Goal: Task Accomplishment & Management: Manage account settings

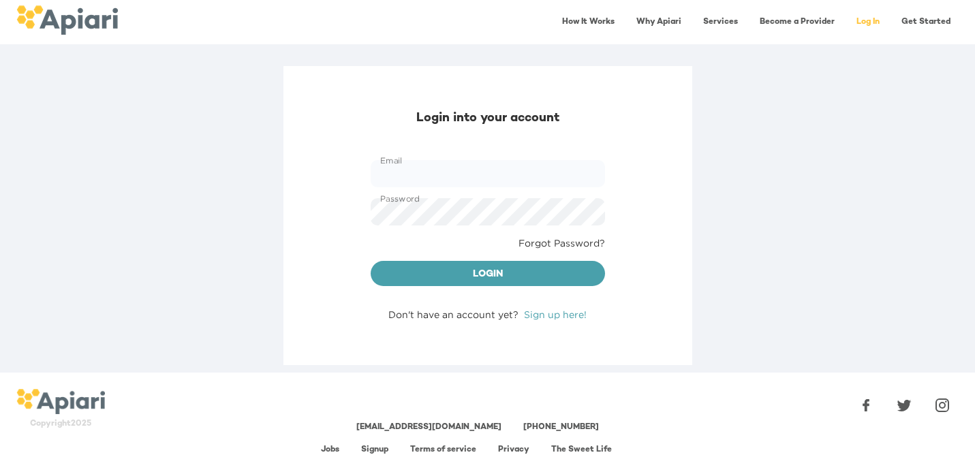
click at [926, 20] on link "Get Started" at bounding box center [925, 22] width 65 height 28
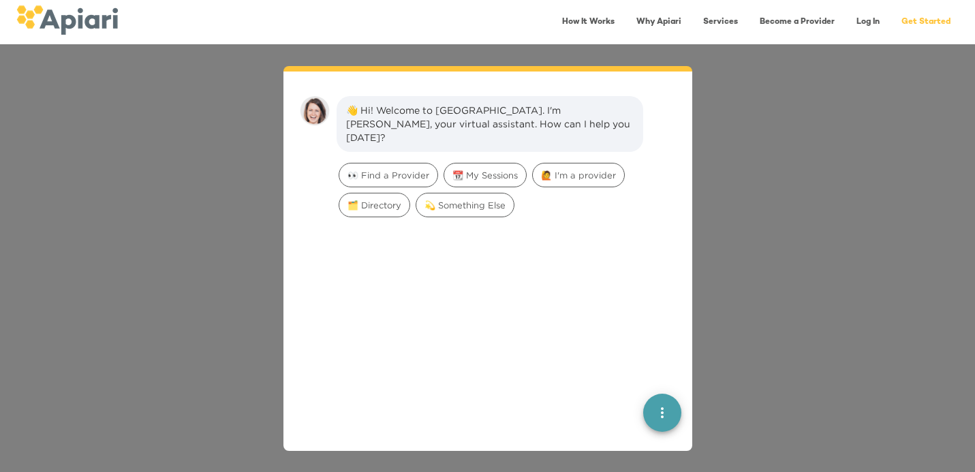
scroll to position [19, 0]
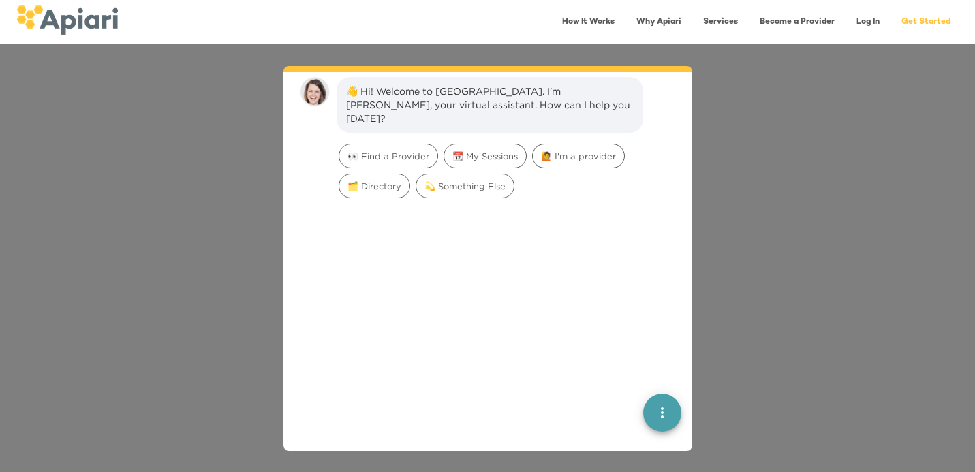
click at [768, 110] on div "👋 Hi! Welcome to Apiari. I'm Amy, your virtual assistant. How can I help you to…" at bounding box center [487, 258] width 975 height 428
click at [863, 65] on div "👋 Hi! Welcome to Apiari. I'm Amy, your virtual assistant. How can I help you to…" at bounding box center [487, 258] width 975 height 428
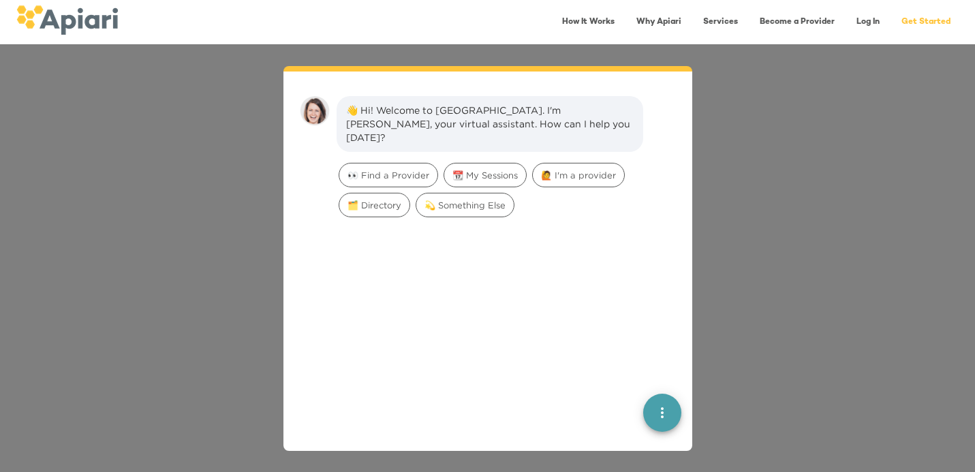
click at [668, 412] on icon "quick menu" at bounding box center [662, 413] width 16 height 16
click at [663, 407] on icon "quick menu" at bounding box center [662, 413] width 16 height 16
click at [260, 342] on div "👋 Hi! Welcome to Apiari. I'm Amy, your virtual assistant. How can I help you to…" at bounding box center [487, 258] width 975 height 428
click at [475, 199] on span "💫 Something Else" at bounding box center [464, 205] width 97 height 13
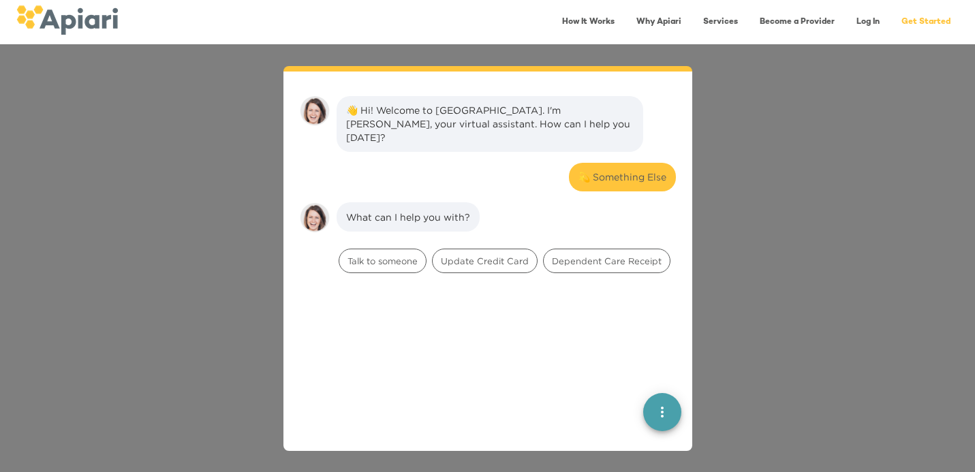
scroll to position [112, 0]
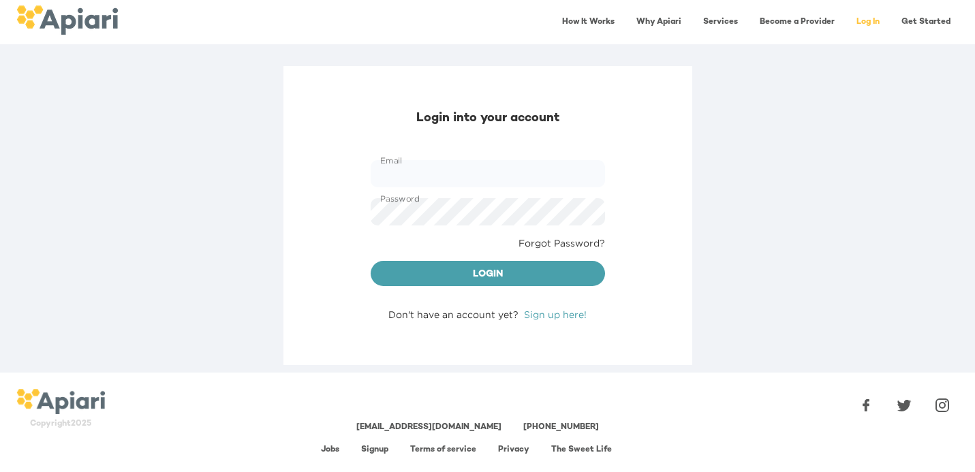
click at [550, 322] on div "Login into your account Email Email Password Password Forgot Password? Login Do…" at bounding box center [487, 215] width 409 height 299
click at [549, 317] on link "Sign up here!" at bounding box center [555, 314] width 63 height 10
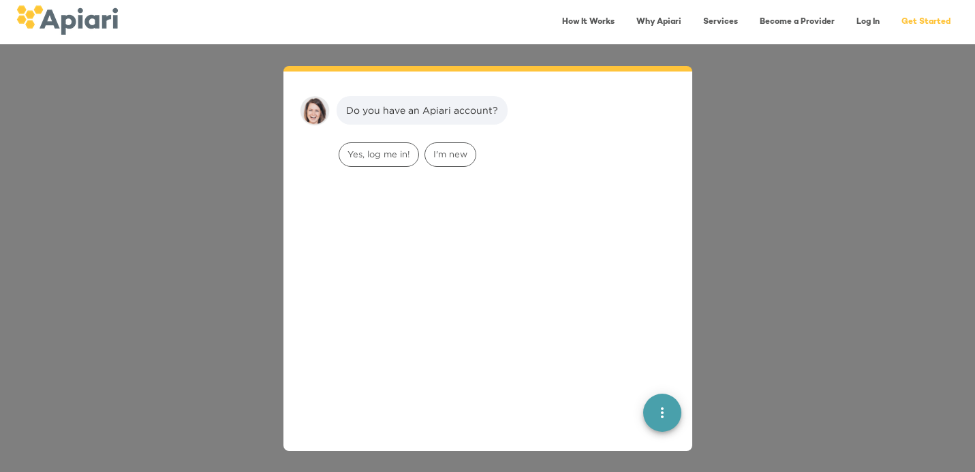
scroll to position [19, 0]
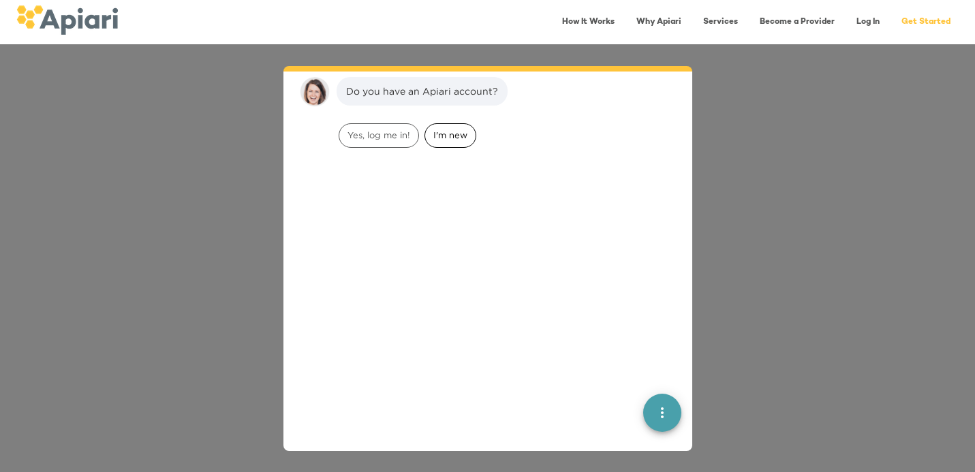
click at [433, 138] on span "I'm new" at bounding box center [450, 135] width 50 height 13
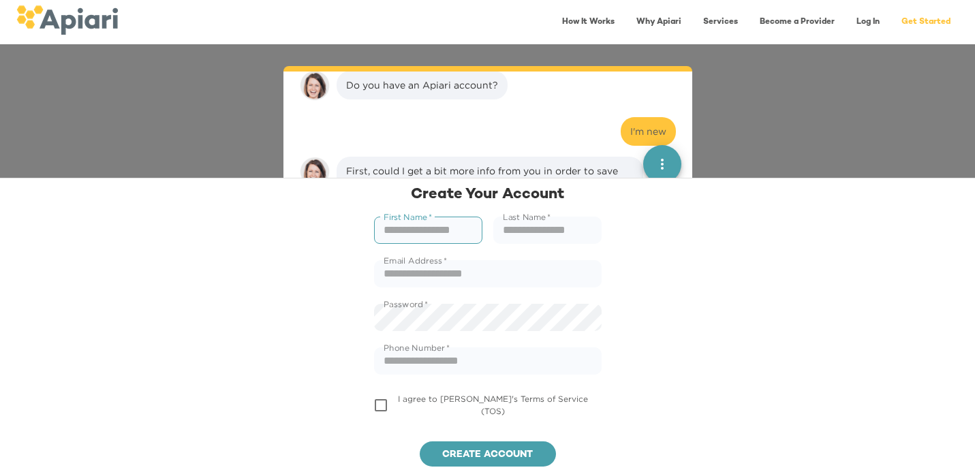
scroll to position [20, 0]
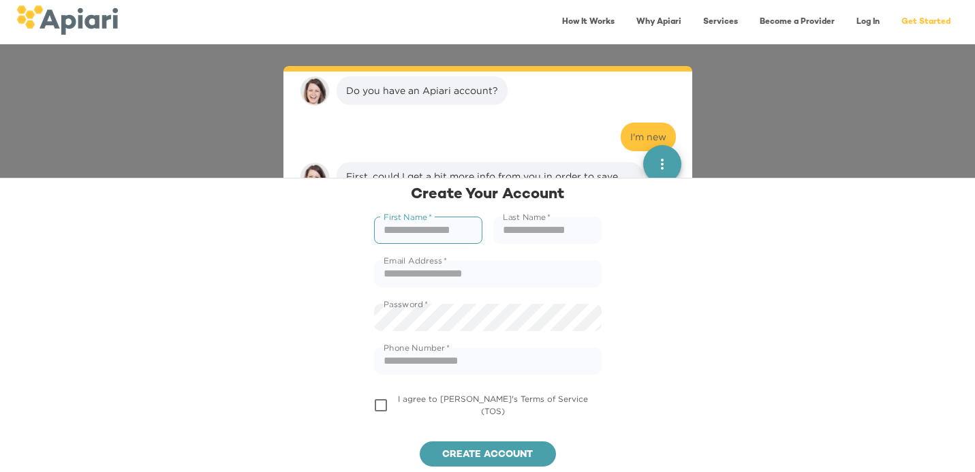
click at [439, 232] on input "text" at bounding box center [428, 230] width 108 height 27
type input "*"
type input "****"
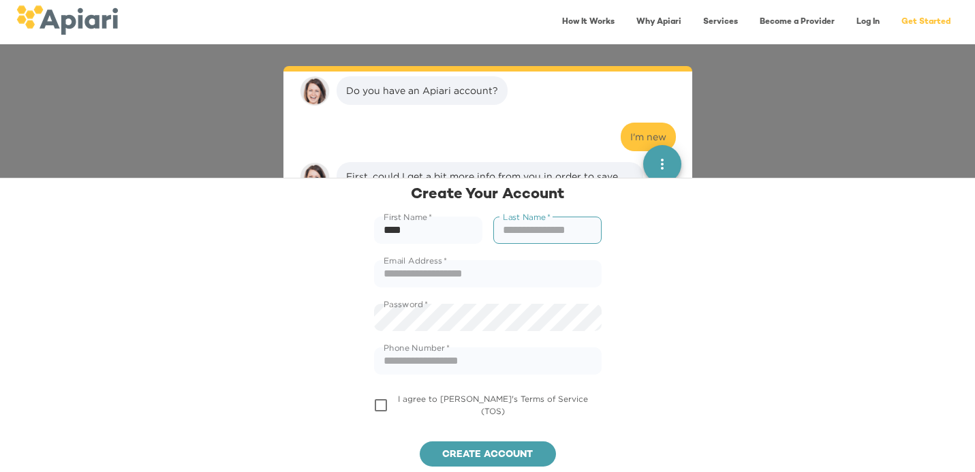
click at [564, 223] on input "text" at bounding box center [547, 230] width 108 height 27
type input "*****"
click at [503, 264] on input "text" at bounding box center [488, 273] width 228 height 27
type input "**********"
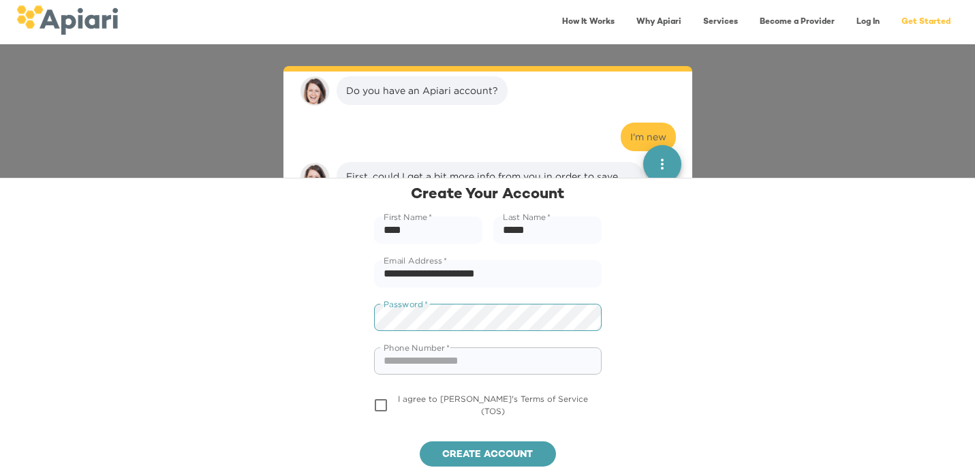
click at [422, 368] on input "text" at bounding box center [488, 360] width 228 height 27
click at [525, 375] on div "Phone Number   * Phone Number *" at bounding box center [488, 361] width 244 height 44
click at [521, 369] on input "text" at bounding box center [488, 360] width 228 height 27
type input "**********"
click at [433, 403] on span "I agree to Apiari's Terms of Service (TOS)" at bounding box center [493, 404] width 190 height 21
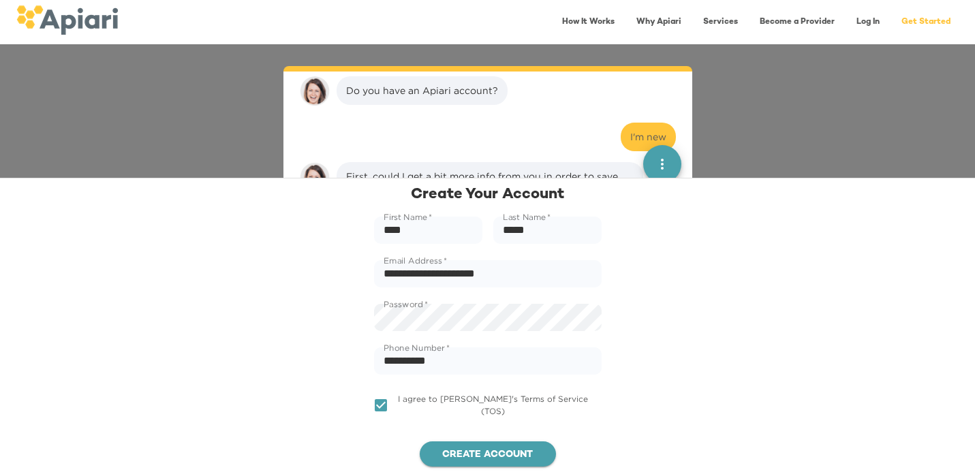
click at [457, 447] on span "Create account" at bounding box center [488, 455] width 114 height 17
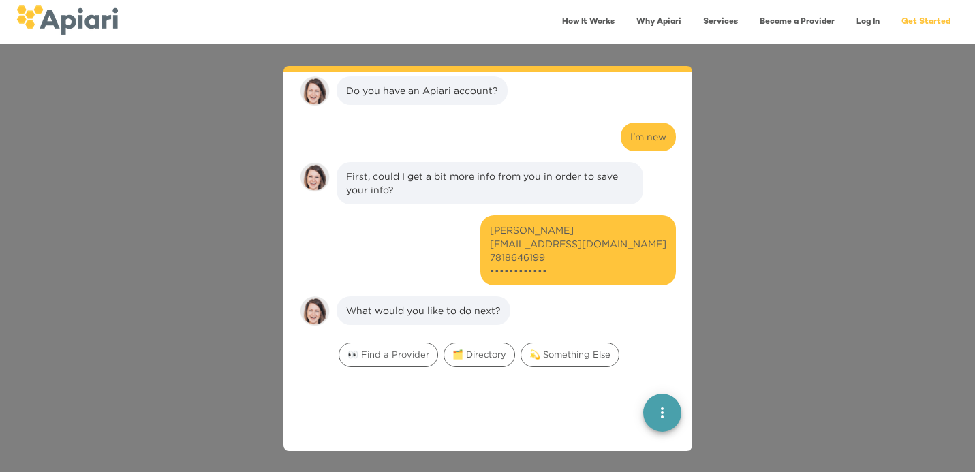
scroll to position [71, 0]
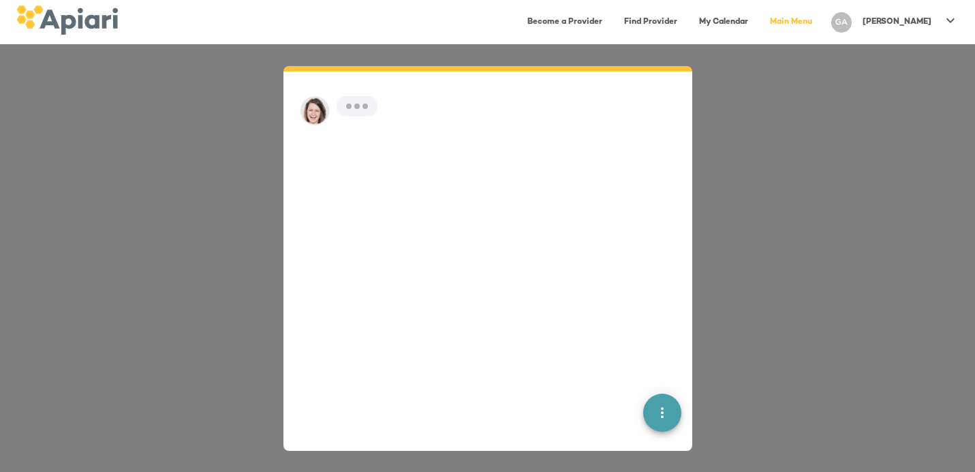
scroll to position [19, 0]
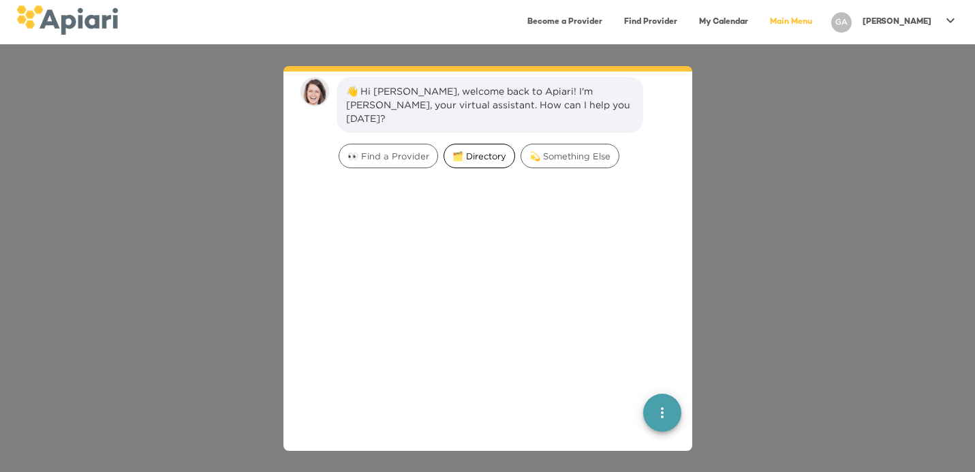
click at [481, 150] on span "🗂️ Directory" at bounding box center [479, 156] width 70 height 13
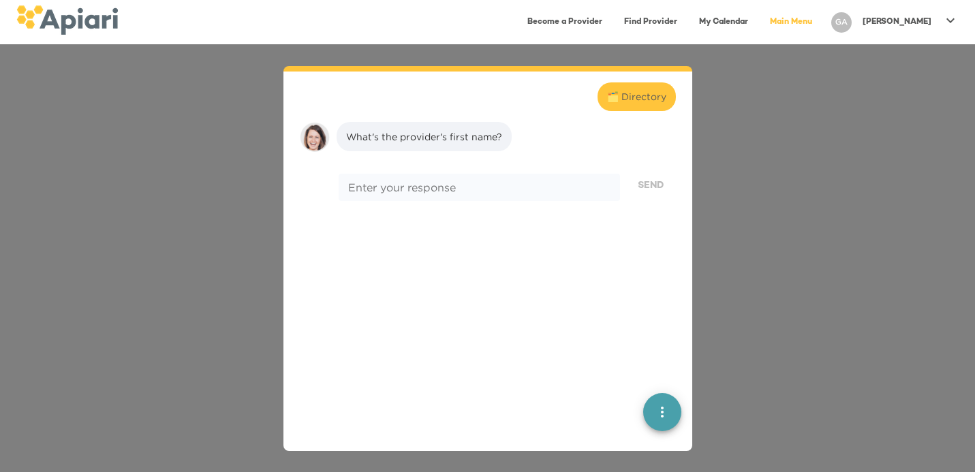
scroll to position [112, 0]
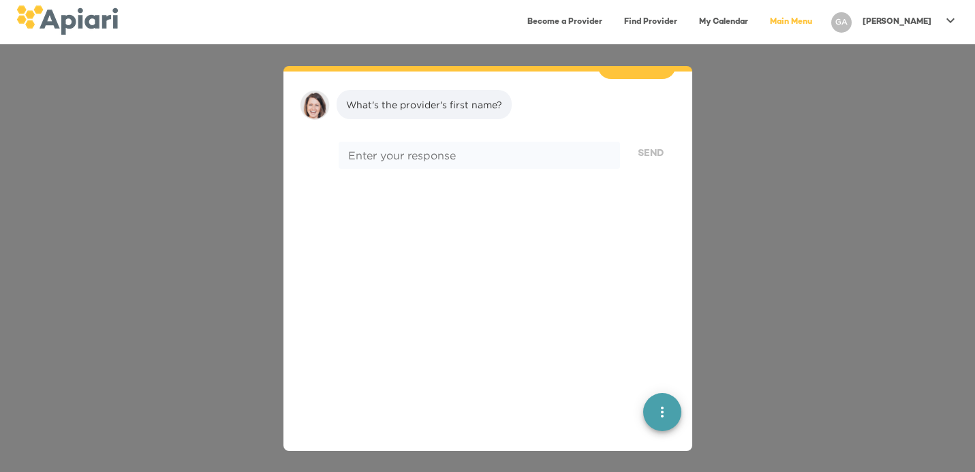
click at [877, 96] on div "👋 Hi Gwen, welcome back to Apiari! I'm Amy, your virtual assistant. How can I h…" at bounding box center [487, 258] width 975 height 428
click at [820, 19] on link "Main Menu" at bounding box center [791, 22] width 59 height 28
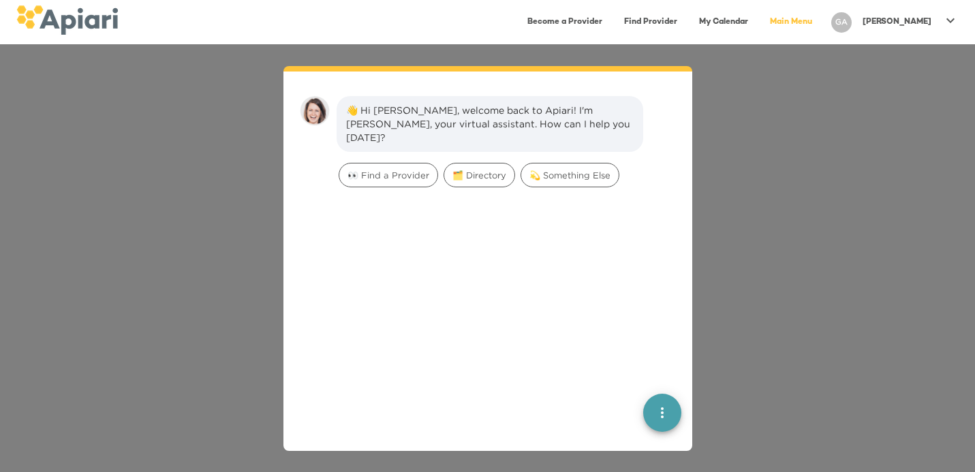
scroll to position [19, 0]
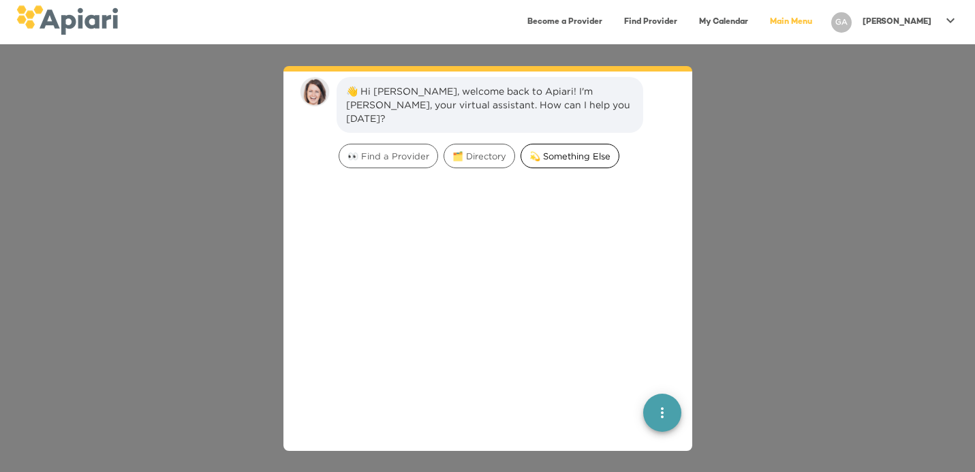
click at [554, 149] on div "💫 Something Else" at bounding box center [569, 156] width 99 height 25
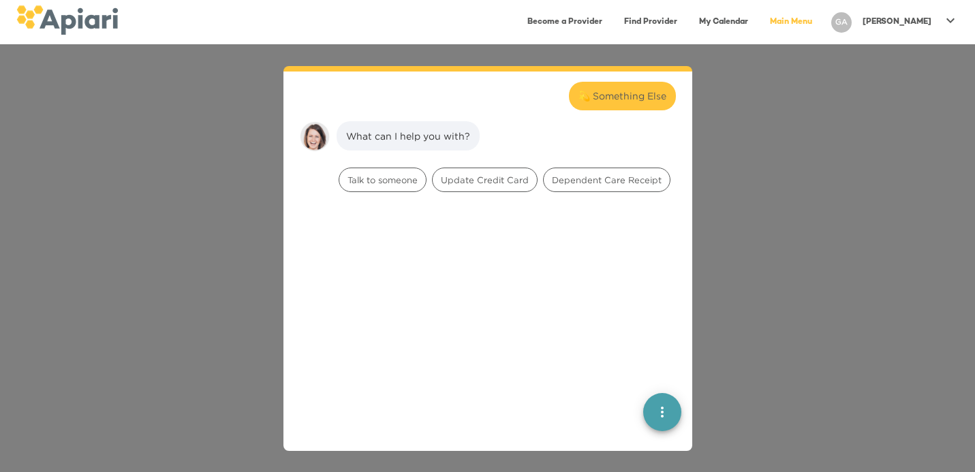
scroll to position [112, 0]
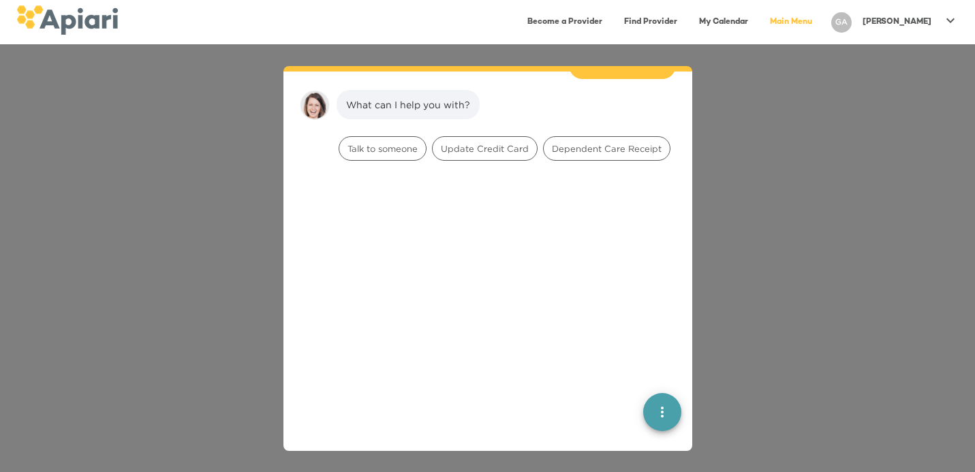
click at [727, 131] on div "👋 Hi Gwen, welcome back to Apiari! I'm Amy, your virtual assistant. How can I h…" at bounding box center [487, 258] width 975 height 428
click at [756, 24] on link "My Calendar" at bounding box center [723, 22] width 65 height 28
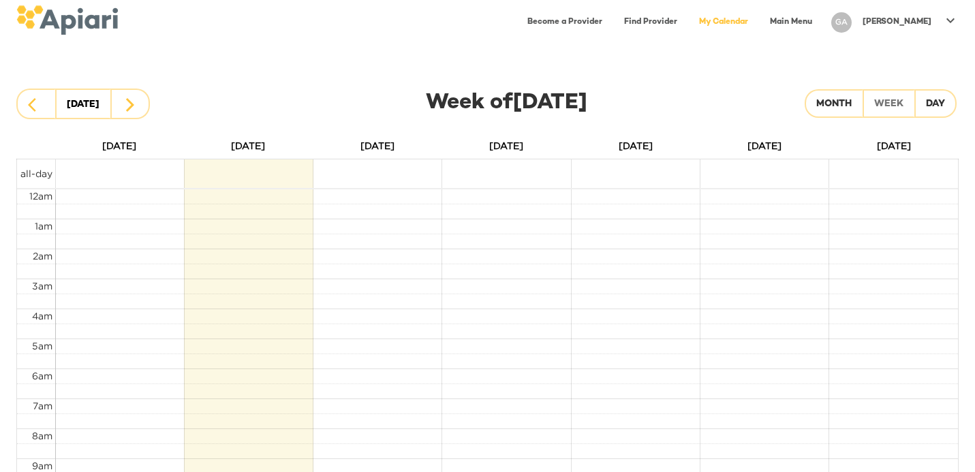
click at [820, 16] on link "Main Menu" at bounding box center [791, 22] width 59 height 28
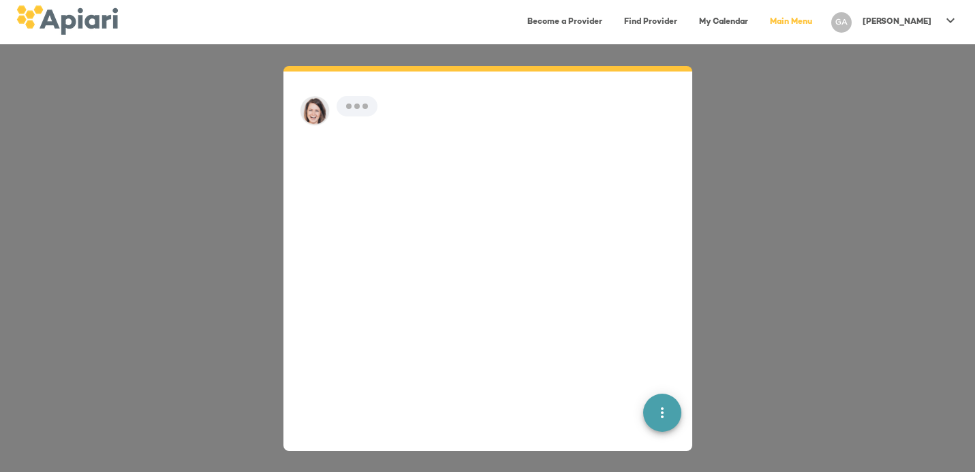
scroll to position [19, 0]
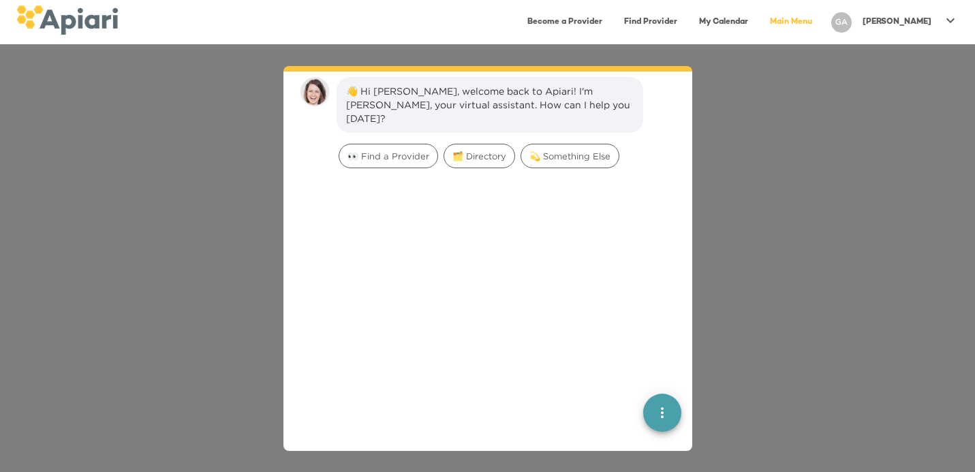
click at [610, 24] on link "Become a Provider" at bounding box center [564, 22] width 91 height 28
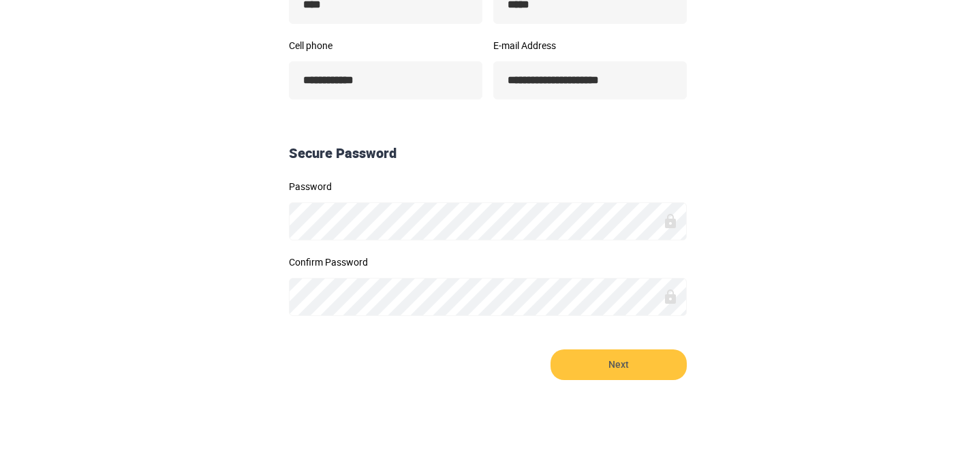
scroll to position [339, 0]
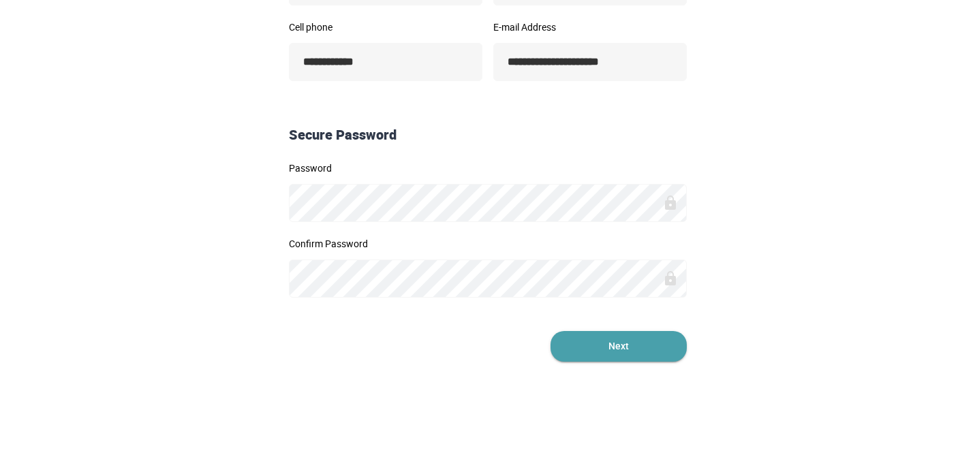
click at [653, 356] on span "Next" at bounding box center [618, 346] width 136 height 31
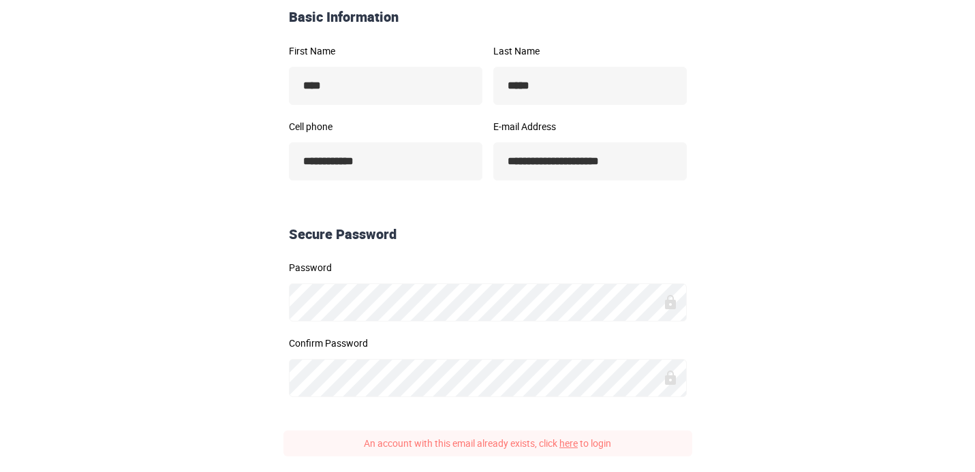
scroll to position [382, 0]
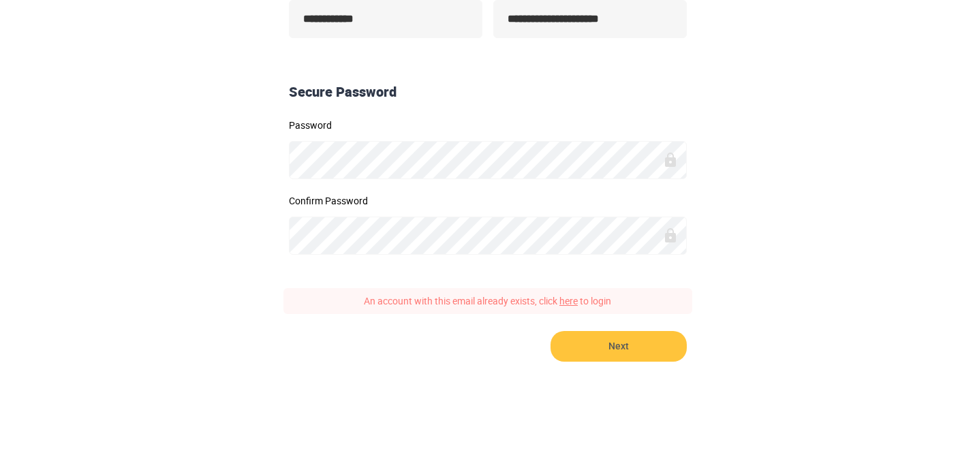
click at [571, 300] on link "here" at bounding box center [568, 300] width 18 height 13
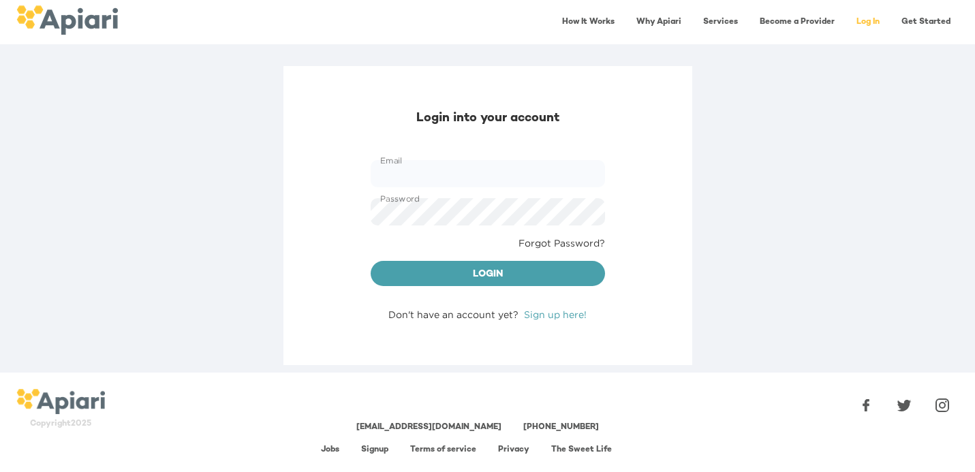
type input "**********"
click at [537, 285] on button "Login" at bounding box center [488, 274] width 234 height 26
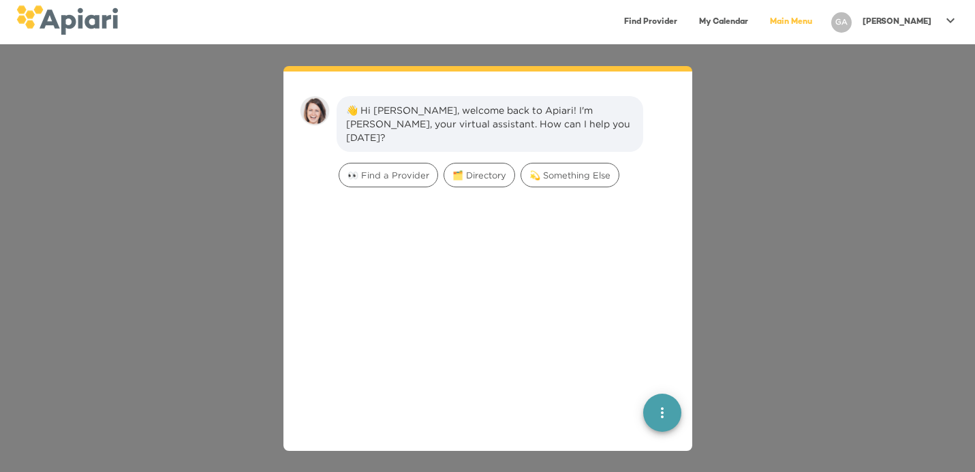
scroll to position [19, 0]
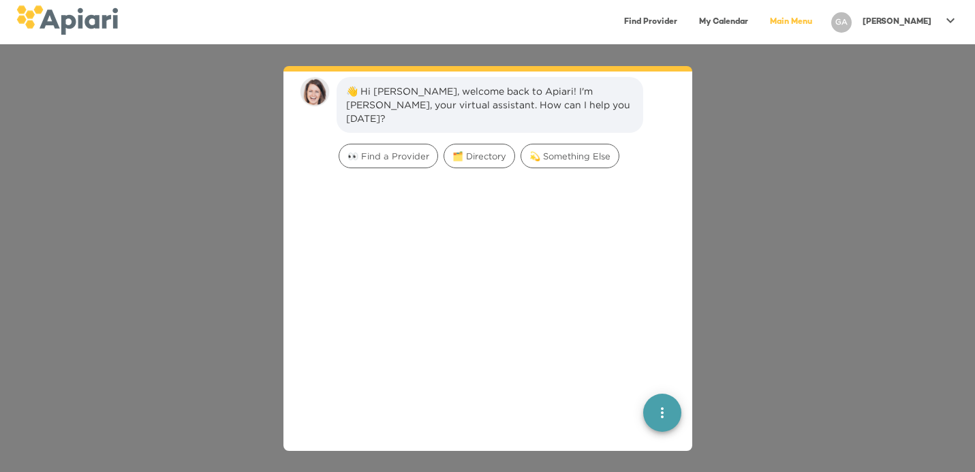
click at [753, 236] on div "👋 Hi Gwen, welcome back to Apiari! I'm Amy, your virtual assistant. How can I h…" at bounding box center [487, 258] width 975 height 428
click at [820, 16] on link "Main Menu" at bounding box center [791, 22] width 59 height 28
click at [756, 12] on link "My Calendar" at bounding box center [723, 22] width 65 height 28
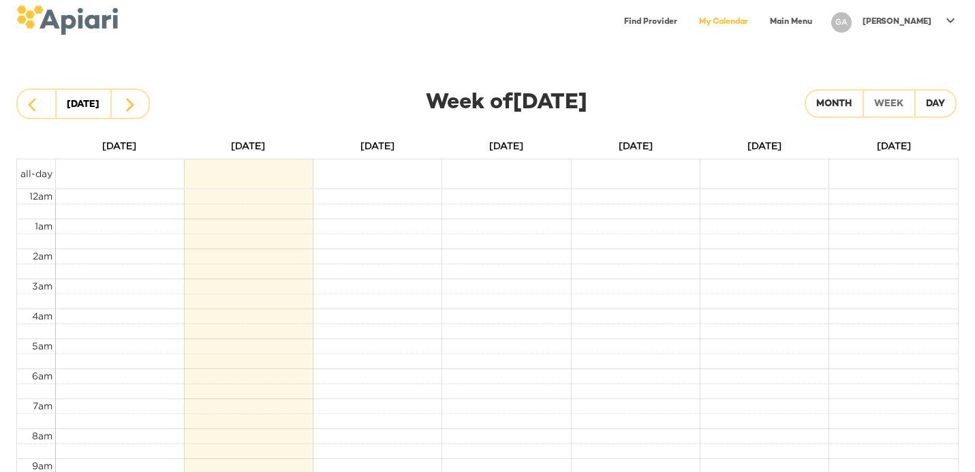
click at [820, 20] on link "Main Menu" at bounding box center [791, 22] width 59 height 28
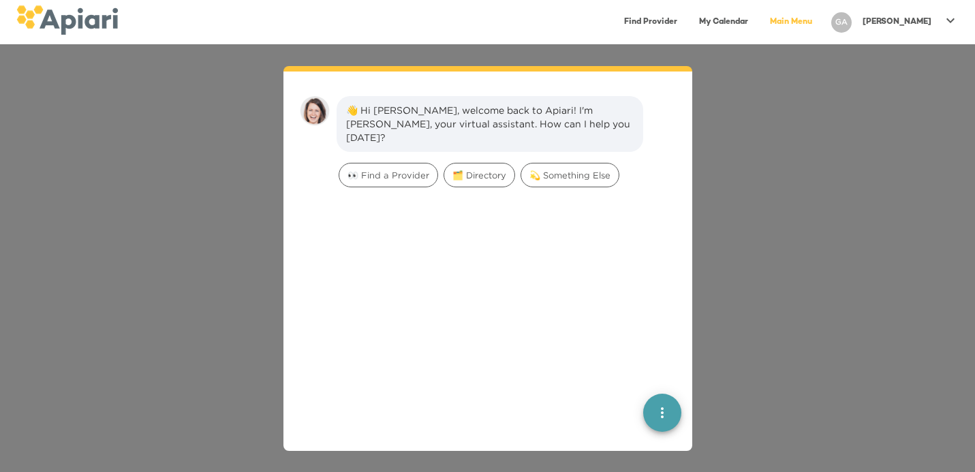
scroll to position [19, 0]
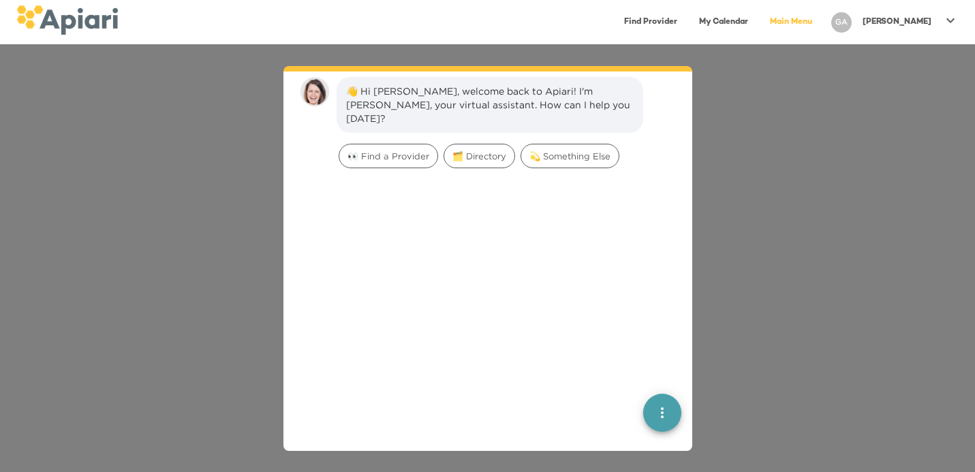
click at [925, 15] on div "Gwen" at bounding box center [897, 22] width 80 height 22
click at [950, 27] on p "My Profile" at bounding box center [925, 28] width 53 height 16
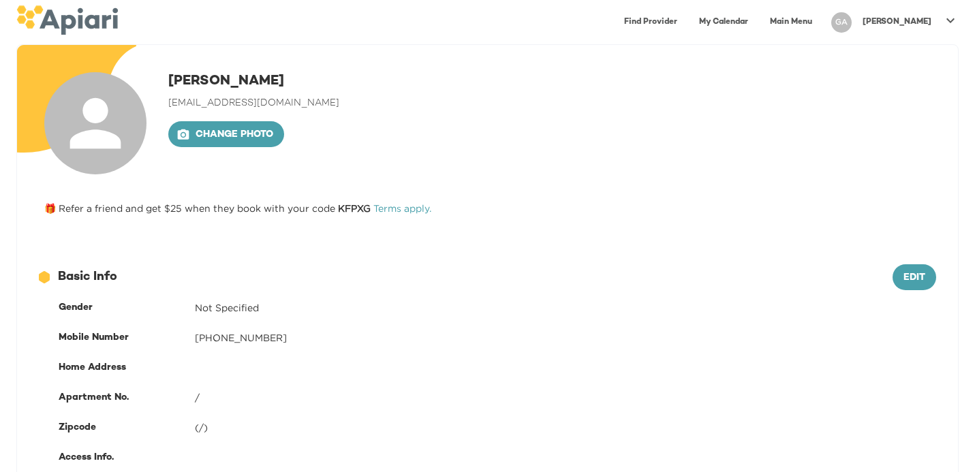
scroll to position [20, 0]
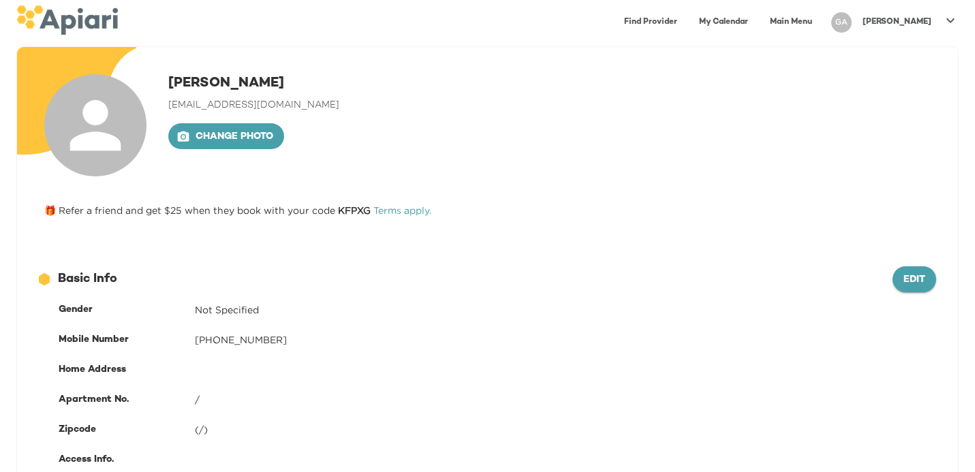
click at [908, 273] on span "Edit" at bounding box center [914, 280] width 22 height 17
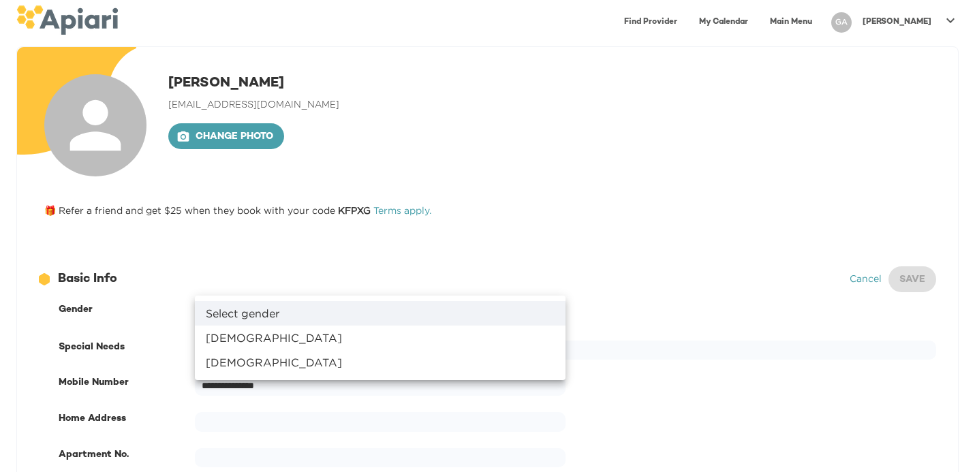
click at [450, 307] on body "**********" at bounding box center [487, 216] width 975 height 472
click at [436, 337] on li "Female" at bounding box center [380, 338] width 371 height 25
type input "******"
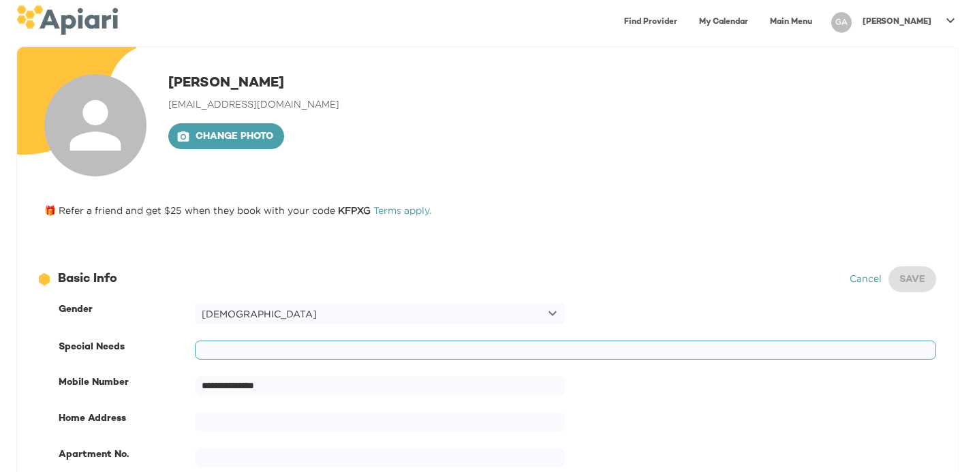
click at [411, 356] on input "text" at bounding box center [565, 351] width 741 height 20
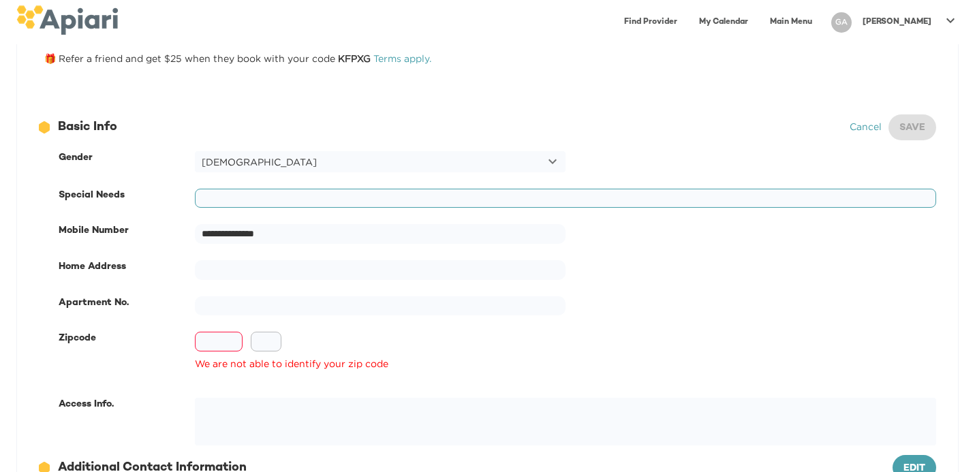
scroll to position [174, 0]
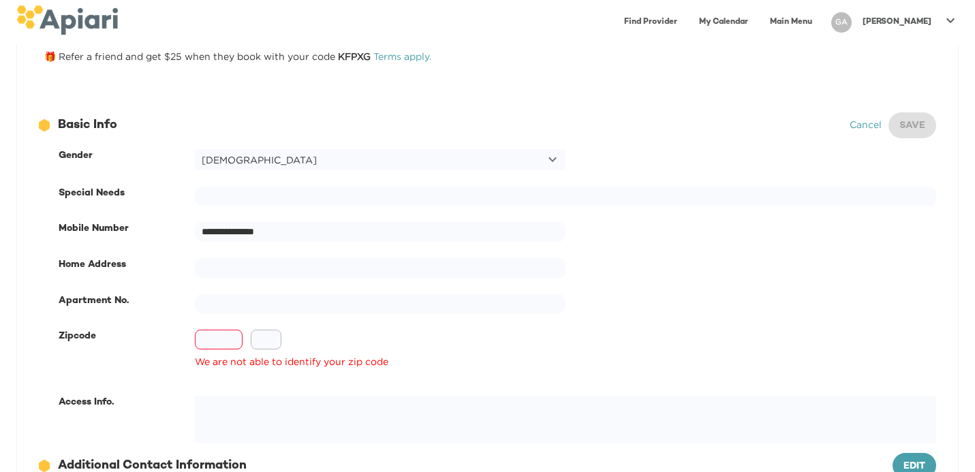
click at [228, 339] on input "text" at bounding box center [219, 340] width 48 height 20
type input "**"
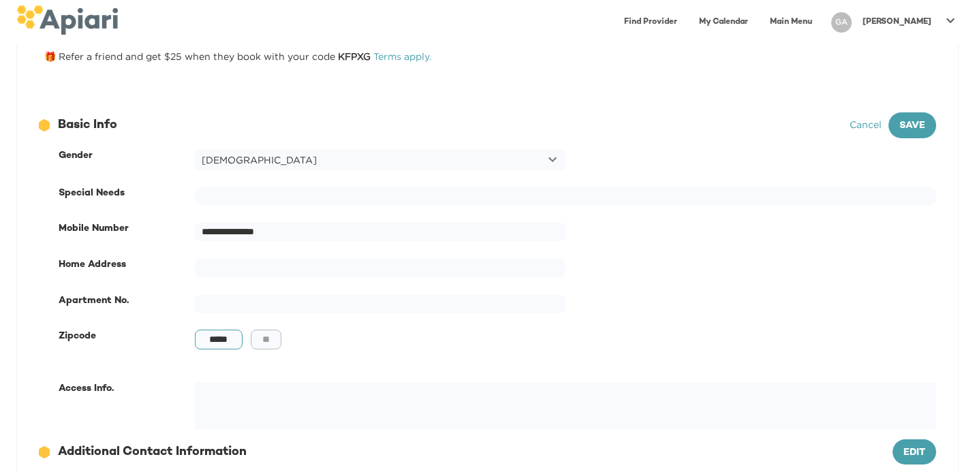
type input "*****"
click at [352, 337] on div "***** ​ ** ​" at bounding box center [565, 348] width 741 height 36
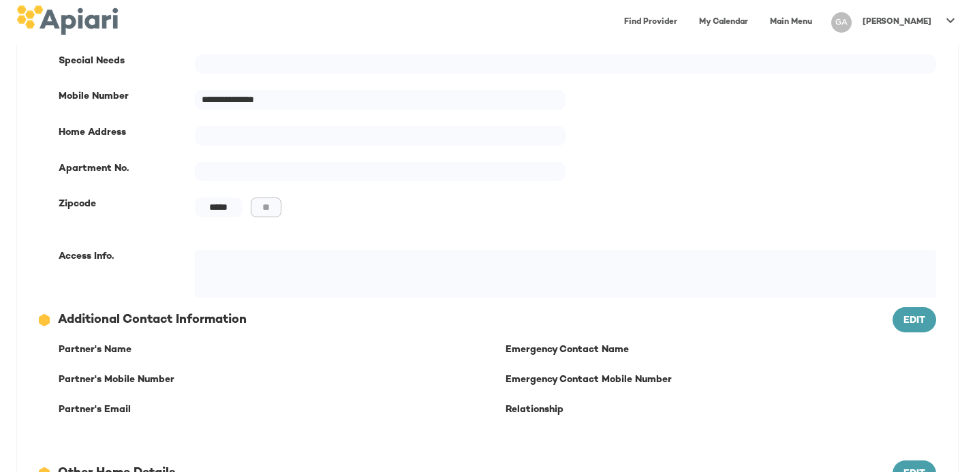
scroll to position [0, 0]
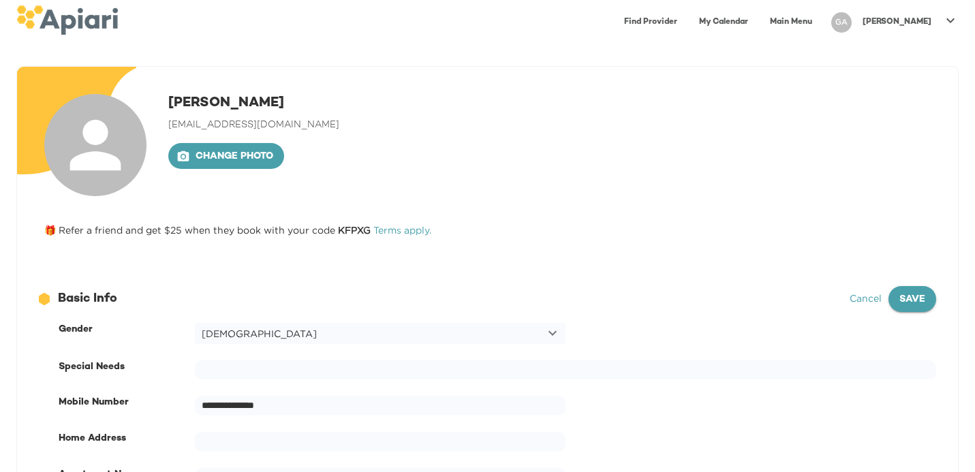
click at [911, 291] on button "Save" at bounding box center [912, 299] width 48 height 26
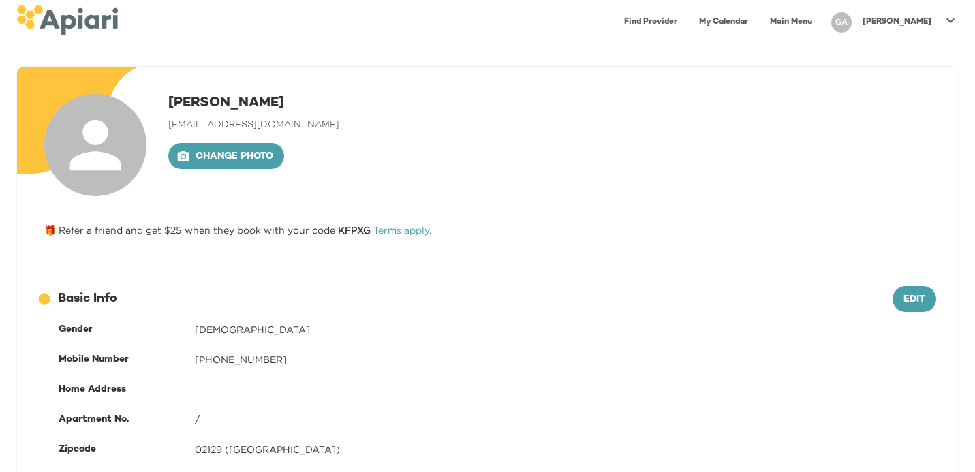
click at [947, 18] on icon at bounding box center [950, 20] width 8 height 5
click at [691, 25] on div at bounding box center [487, 236] width 975 height 472
click at [685, 22] on link "Find Provider" at bounding box center [650, 22] width 69 height 28
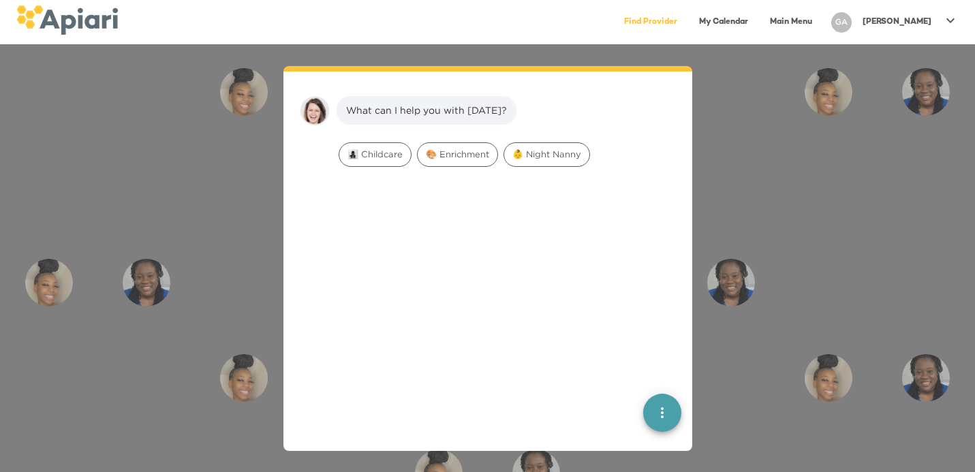
scroll to position [19, 0]
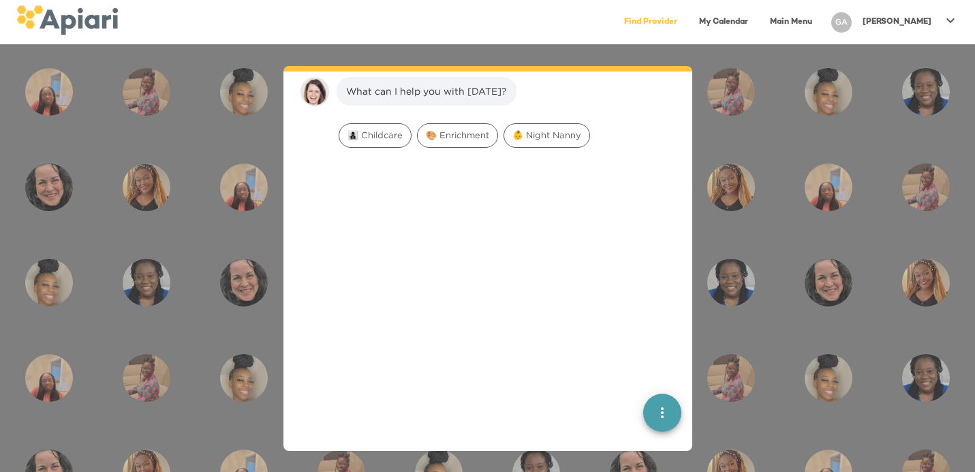
click at [708, 160] on div "What can I help you with today? 👩‍👧‍👦 Childcare 🎨 Enrichment 👶 Night Nanny Undo…" at bounding box center [487, 258] width 975 height 428
click at [755, 29] on link "My Calendar" at bounding box center [723, 22] width 65 height 28
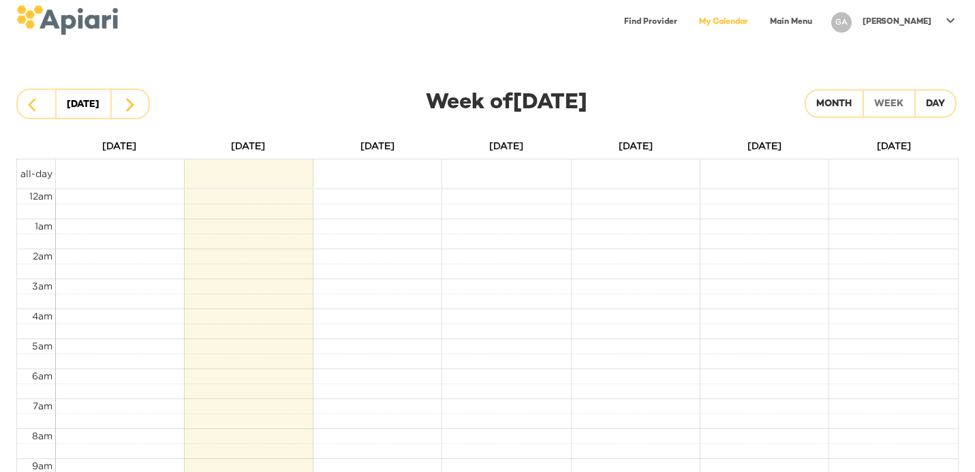
click at [816, 27] on link "Main Menu" at bounding box center [791, 22] width 59 height 28
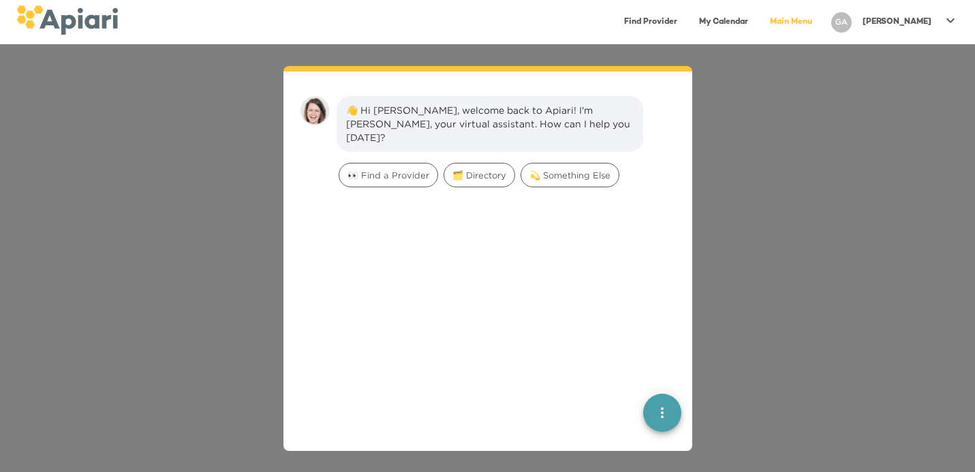
scroll to position [19, 0]
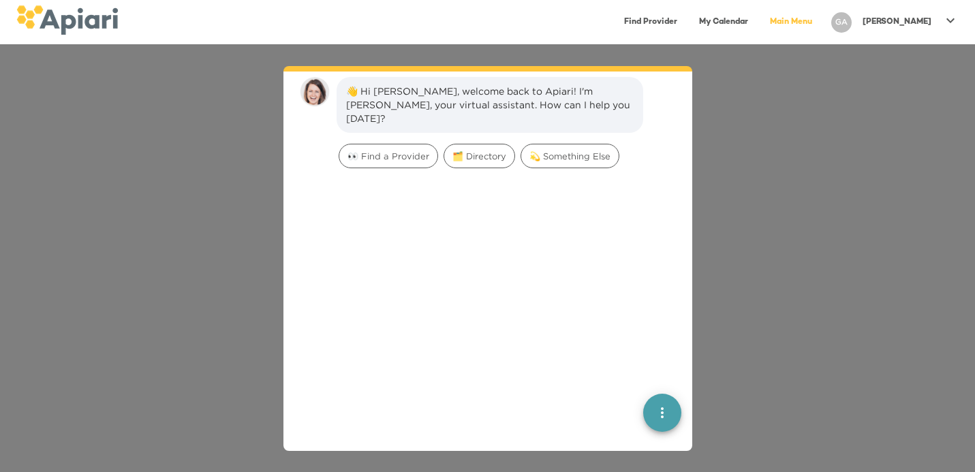
click at [931, 18] on div "Gwen" at bounding box center [897, 22] width 80 height 22
click at [923, 33] on p "My Profile" at bounding box center [925, 28] width 53 height 16
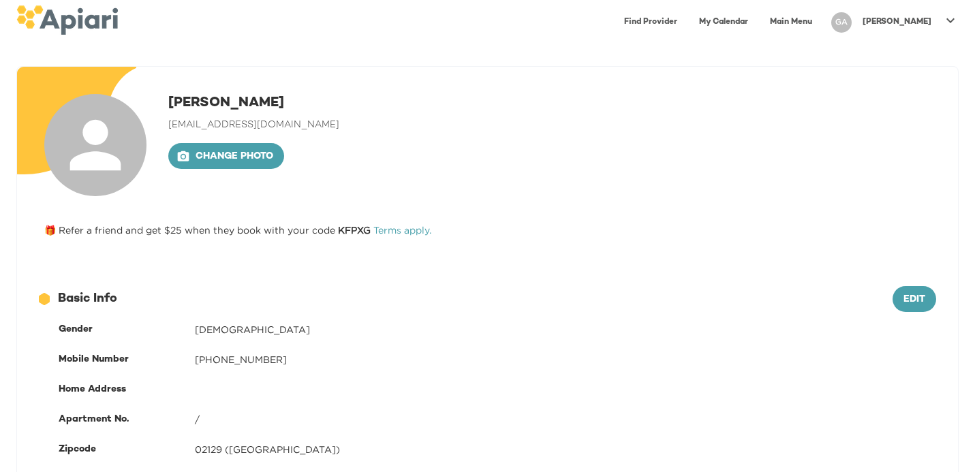
click at [820, 20] on link "Main Menu" at bounding box center [791, 22] width 59 height 28
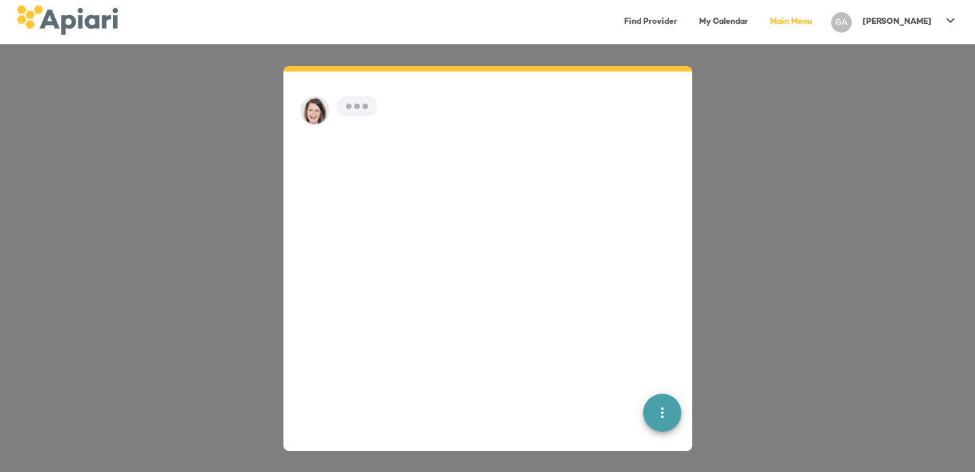
scroll to position [19, 0]
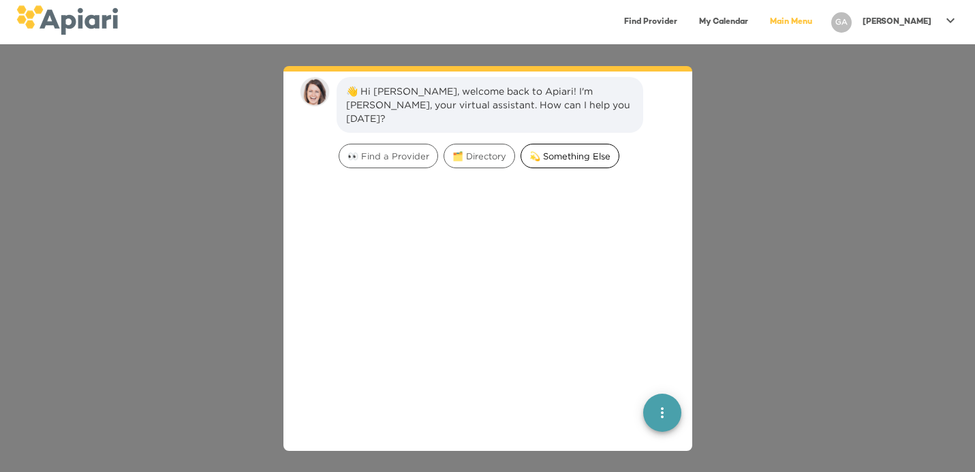
click at [571, 150] on span "💫 Something Else" at bounding box center [569, 156] width 97 height 13
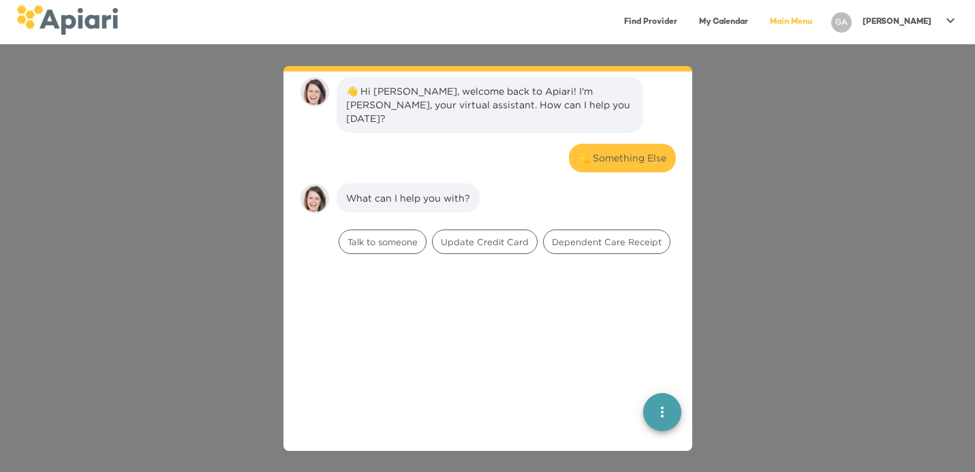
scroll to position [112, 0]
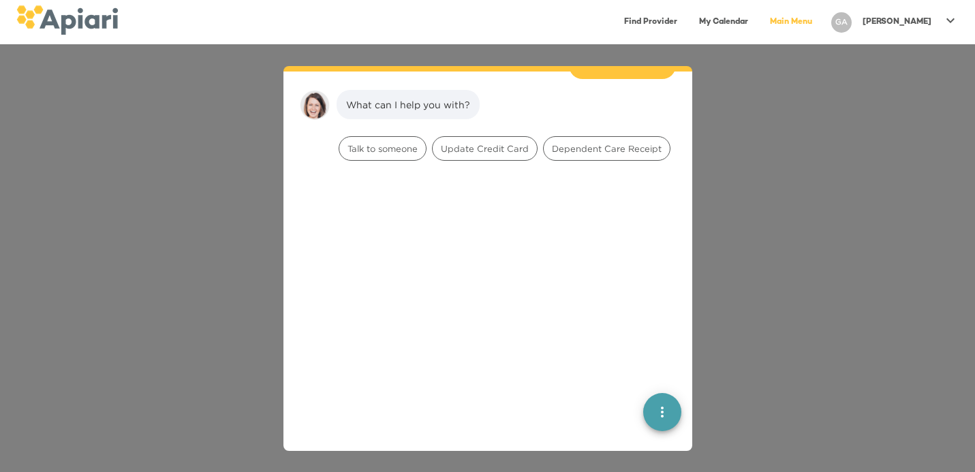
click at [651, 420] on span "quick menu" at bounding box center [662, 413] width 38 height 16
click at [651, 365] on span "Undo" at bounding box center [662, 364] width 27 height 14
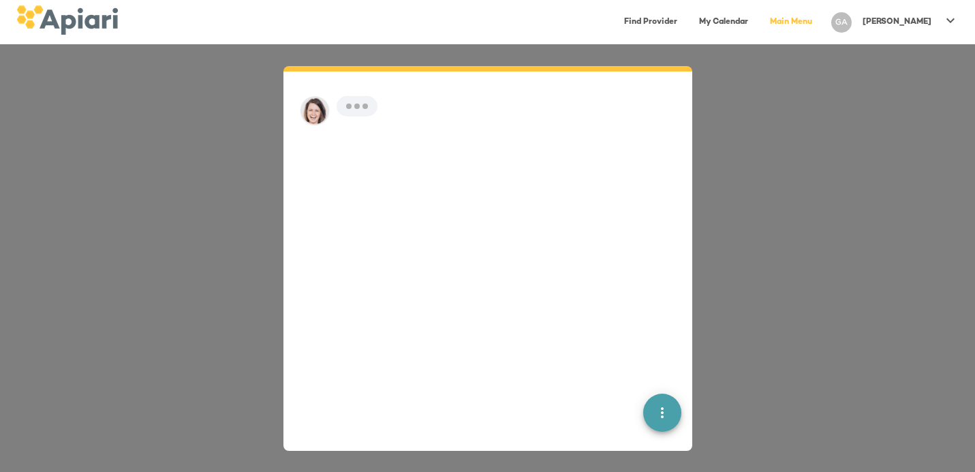
scroll to position [19, 0]
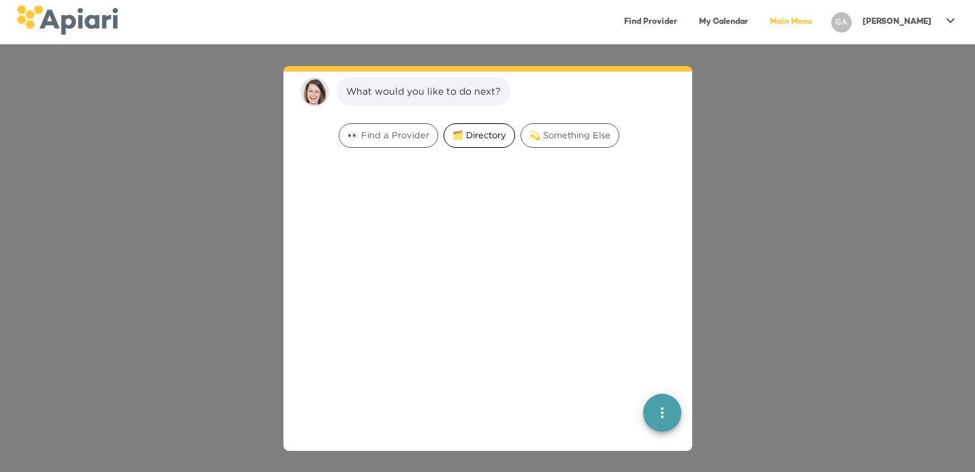
click at [480, 127] on div "🗂️ Directory" at bounding box center [479, 135] width 72 height 25
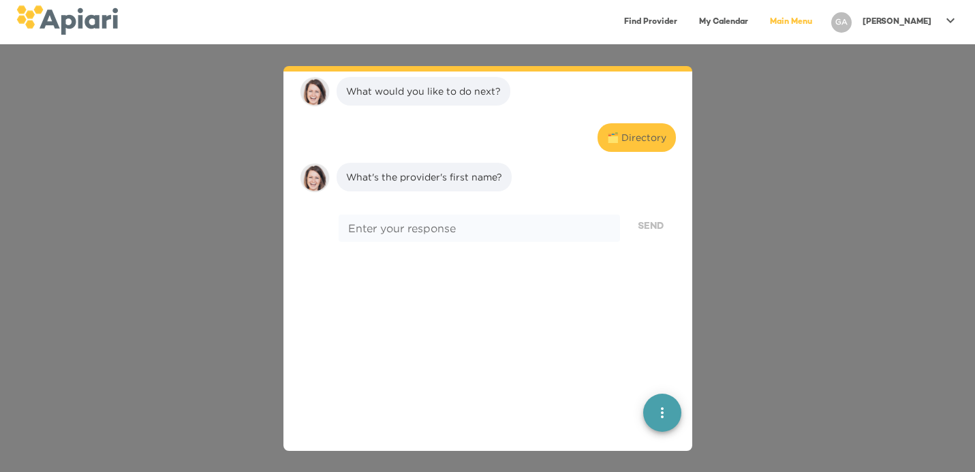
scroll to position [105, 0]
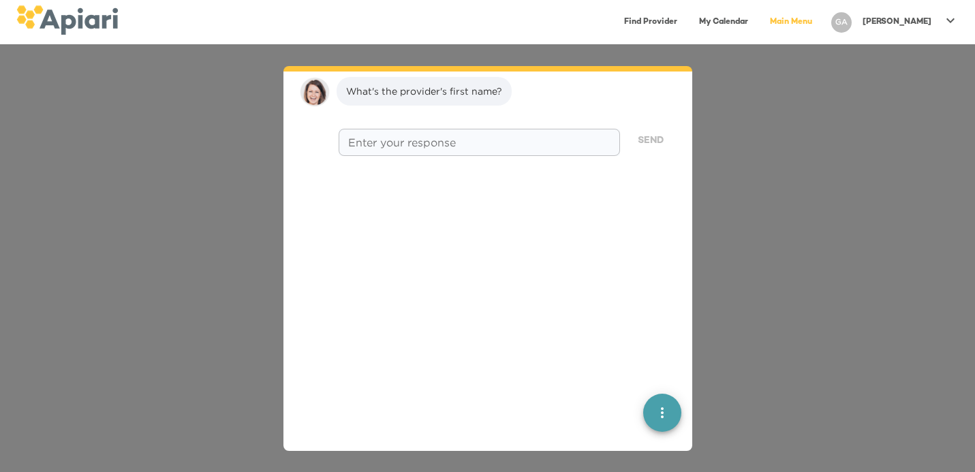
click at [465, 150] on div "* Enter your response" at bounding box center [479, 142] width 281 height 27
click at [647, 144] on div "Send" at bounding box center [651, 141] width 56 height 31
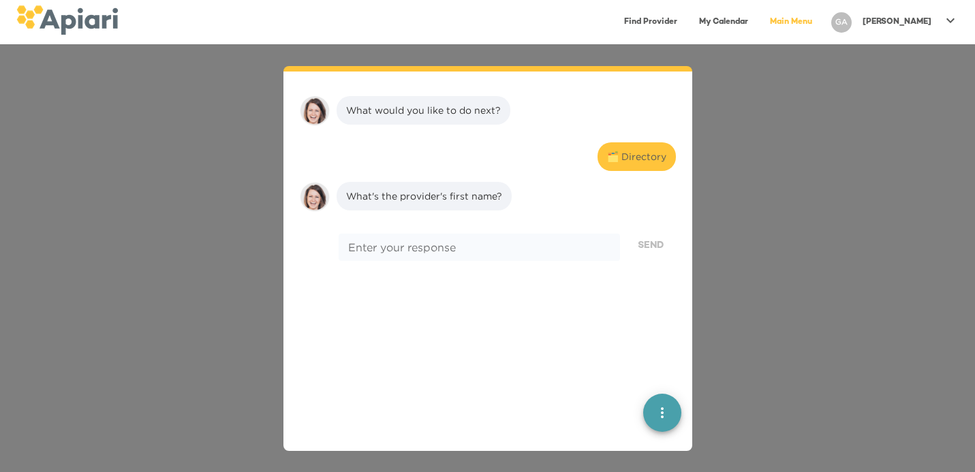
click at [625, 155] on div "🗂️ Directory" at bounding box center [636, 157] width 59 height 14
click at [665, 416] on icon "quick menu" at bounding box center [662, 413] width 16 height 16
click at [646, 327] on div "Undo Back to main menu" at bounding box center [662, 361] width 38 height 109
click at [666, 332] on img "button" at bounding box center [662, 326] width 14 height 14
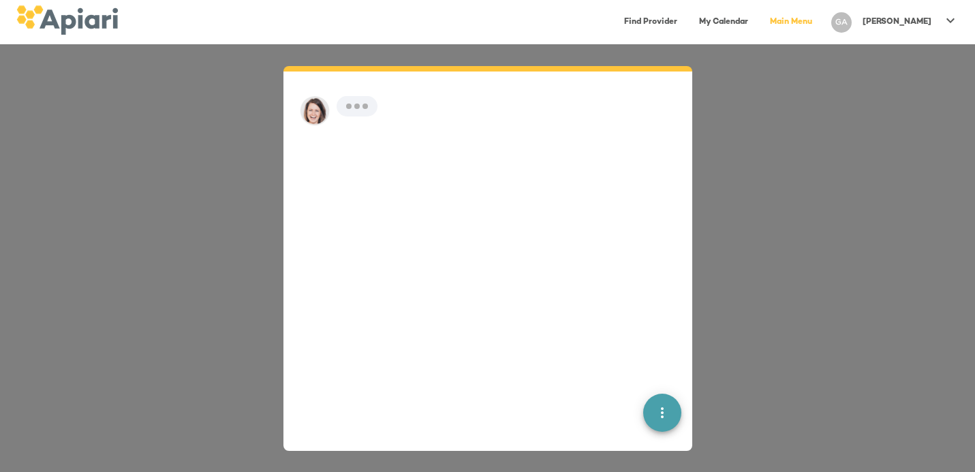
scroll to position [19, 0]
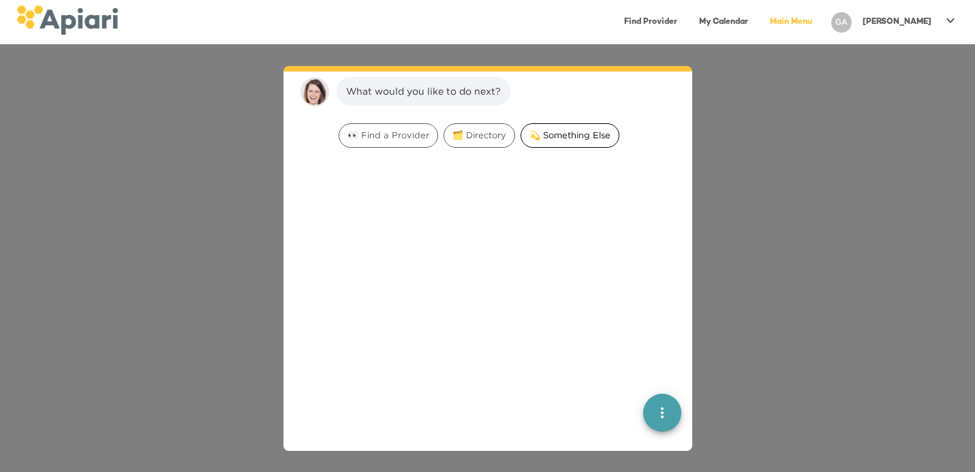
click at [574, 134] on span "💫 Something Else" at bounding box center [569, 135] width 97 height 13
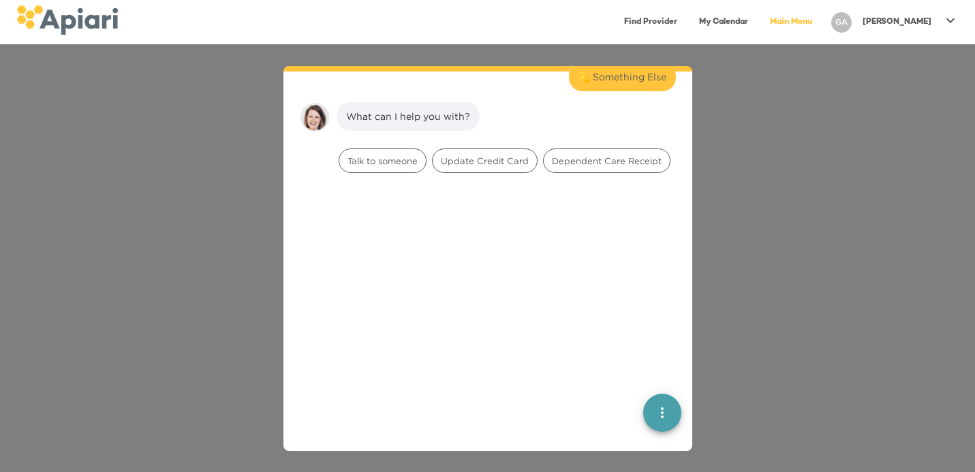
scroll to position [105, 0]
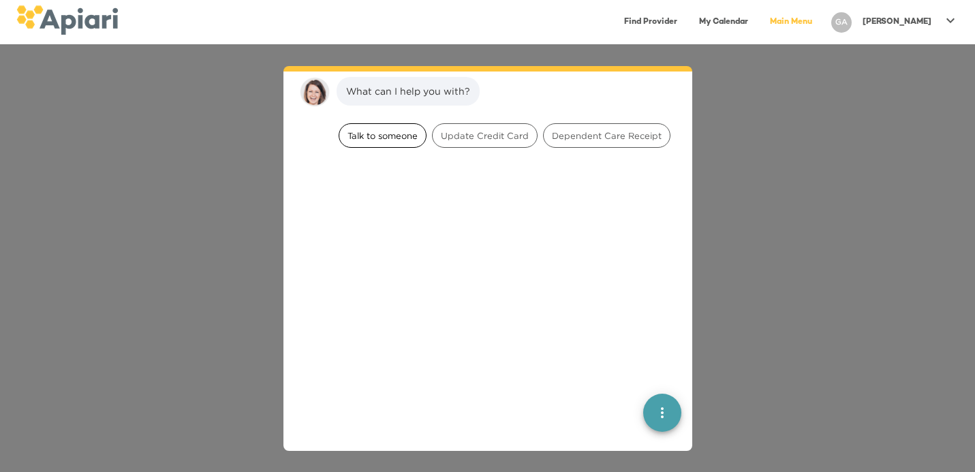
click at [379, 143] on div "Talk to someone" at bounding box center [383, 135] width 88 height 25
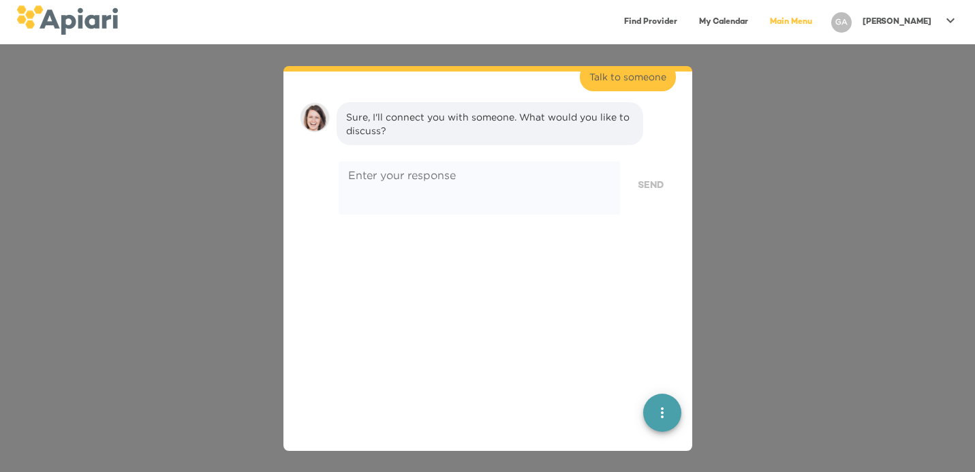
scroll to position [191, 0]
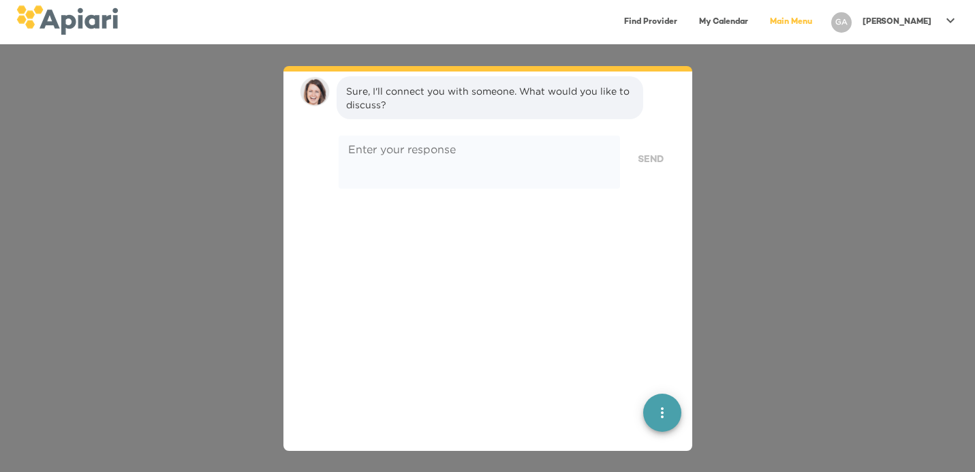
click at [784, 287] on div "What would you like to do next? 💫 Something Else What can I help you with? Talk…" at bounding box center [487, 258] width 975 height 428
click at [934, 21] on div "Gwen" at bounding box center [897, 22] width 80 height 22
click at [929, 26] on p "My Profile" at bounding box center [925, 28] width 53 height 16
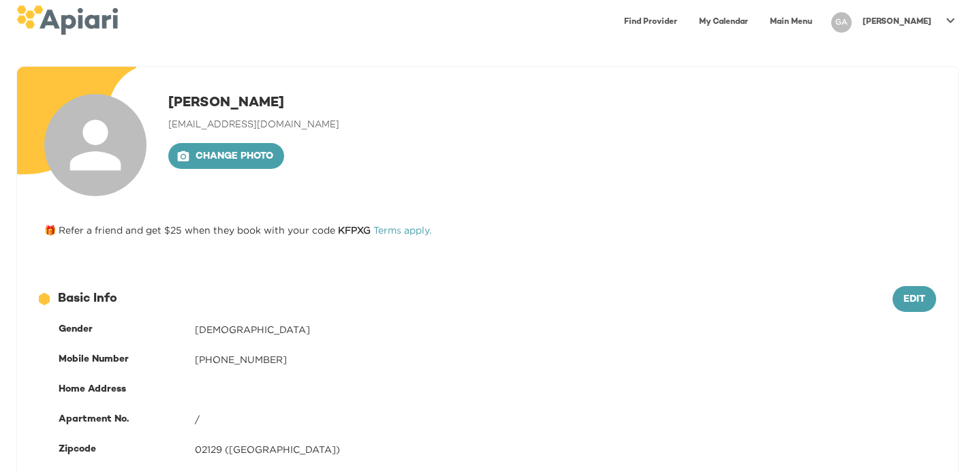
click at [52, 34] on img at bounding box center [67, 19] width 102 height 29
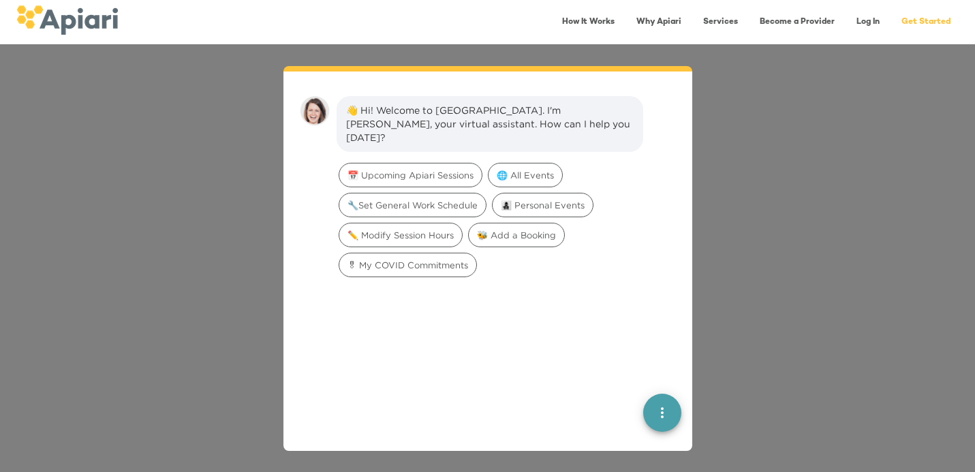
scroll to position [19, 0]
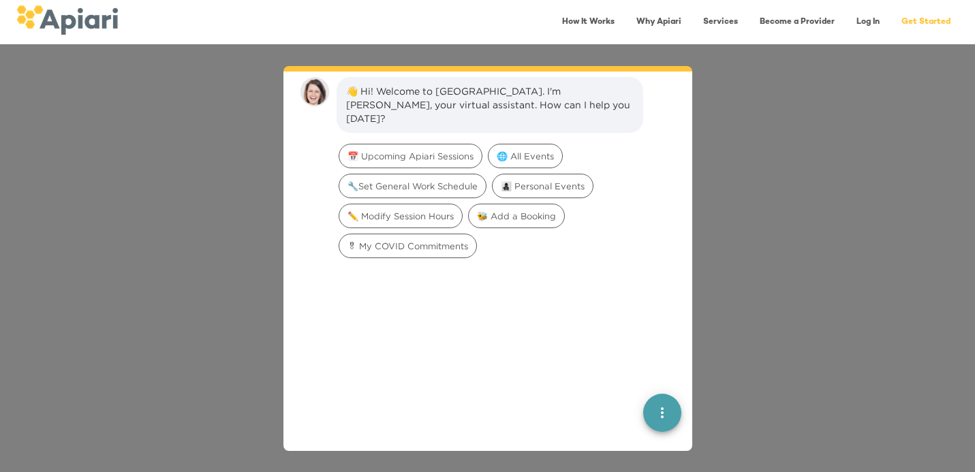
click at [808, 18] on link "Become a Provider" at bounding box center [796, 22] width 91 height 28
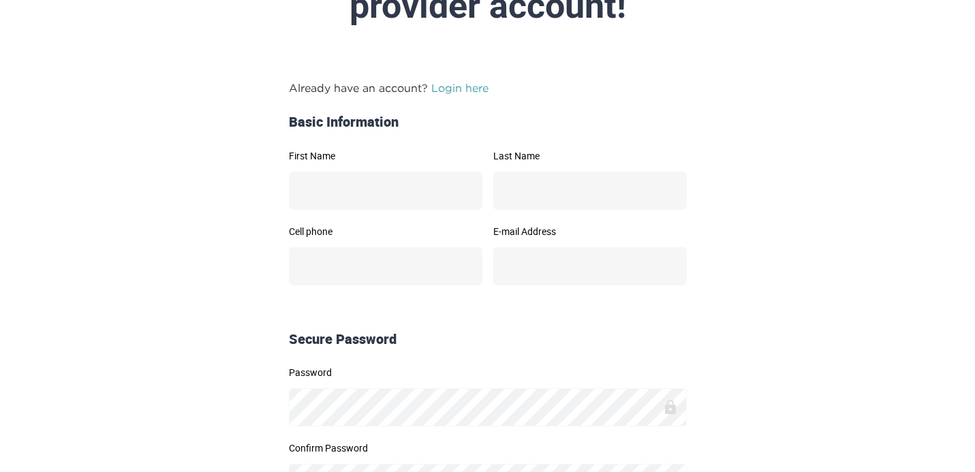
scroll to position [137, 0]
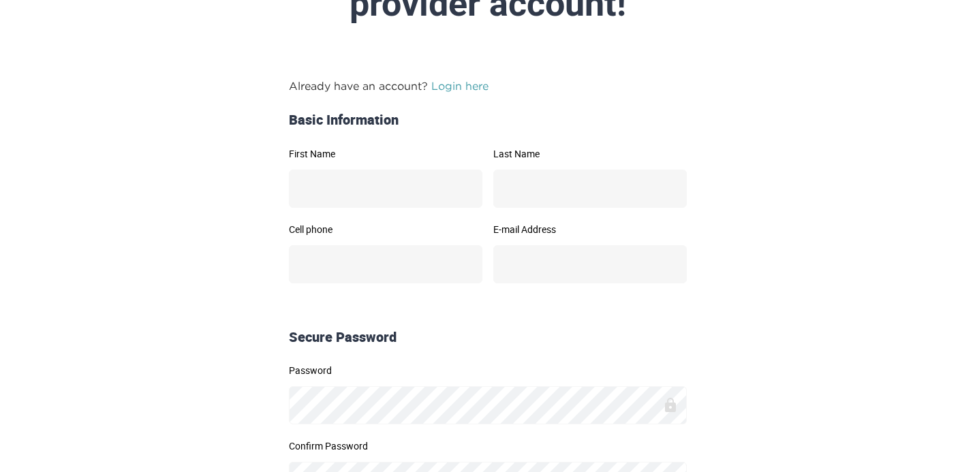
click at [467, 93] on p "Already have an account? Login here" at bounding box center [488, 86] width 398 height 16
click at [460, 82] on link "Login here" at bounding box center [459, 86] width 57 height 12
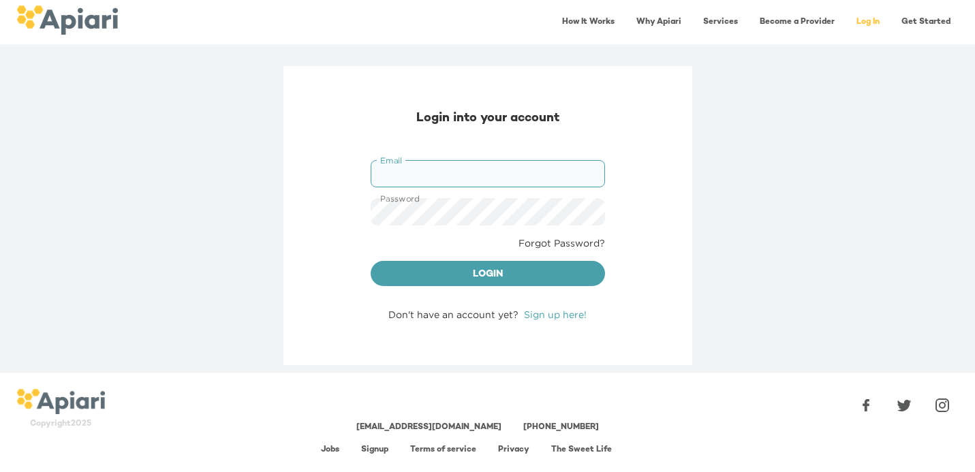
click at [456, 166] on input "Email" at bounding box center [488, 173] width 234 height 27
type input "**********"
click at [454, 262] on button "Login" at bounding box center [488, 274] width 234 height 26
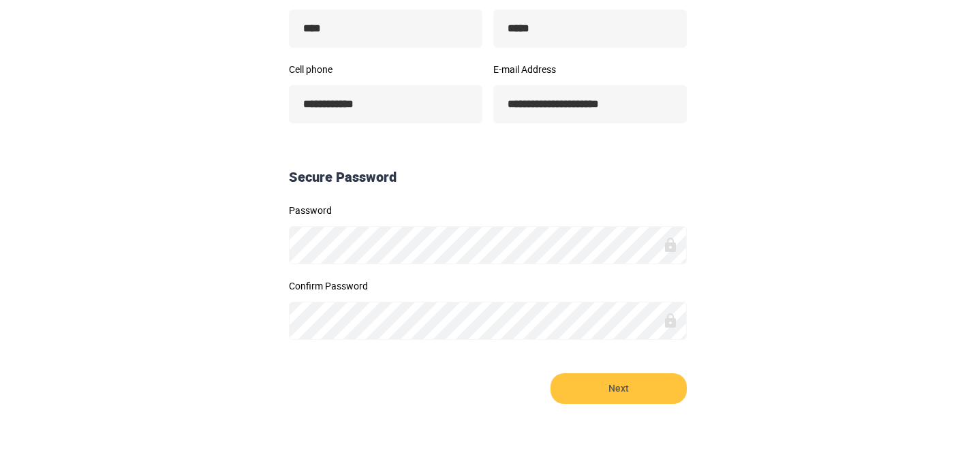
scroll to position [298, 0]
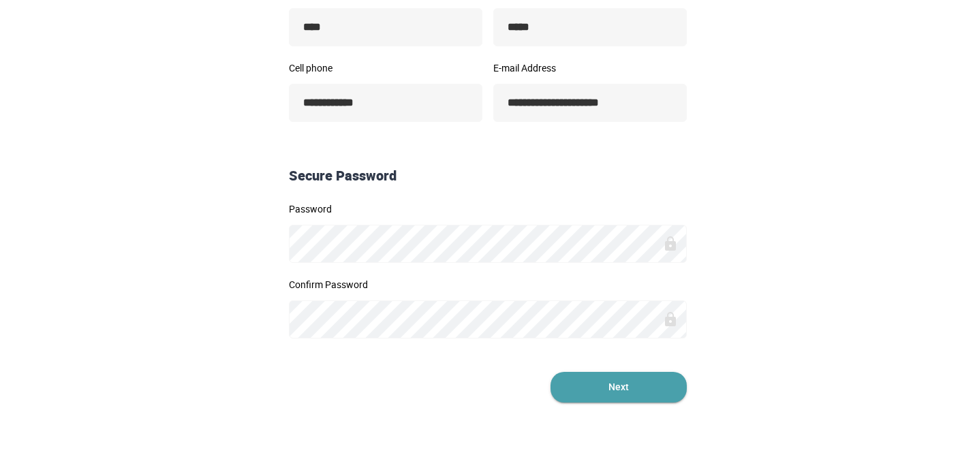
click at [587, 396] on span "Next" at bounding box center [618, 387] width 136 height 31
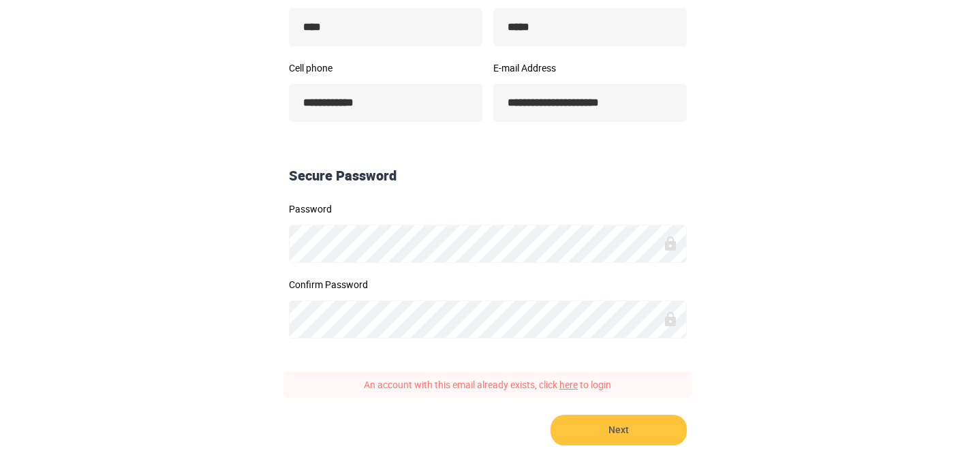
click at [580, 385] on span "An account with this email already exists, click here to login" at bounding box center [487, 384] width 247 height 13
click at [572, 385] on link "here" at bounding box center [568, 384] width 18 height 13
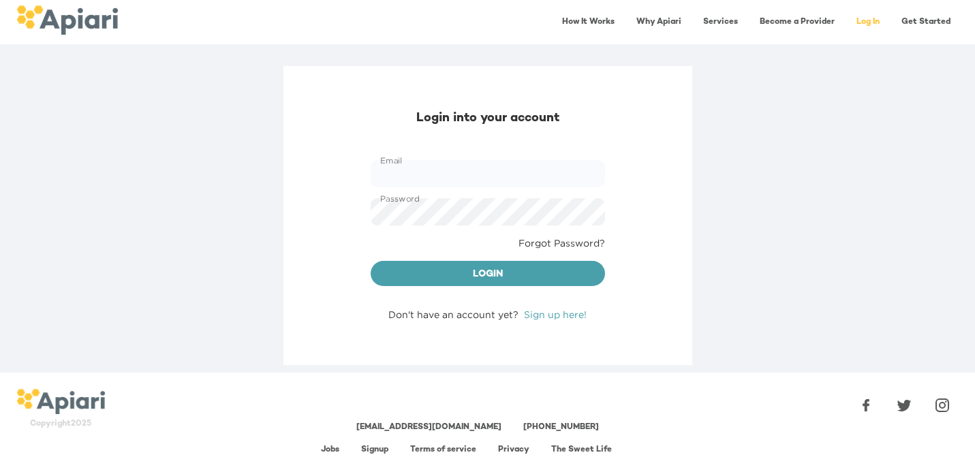
type input "**********"
click at [535, 266] on span "Login" at bounding box center [487, 274] width 213 height 17
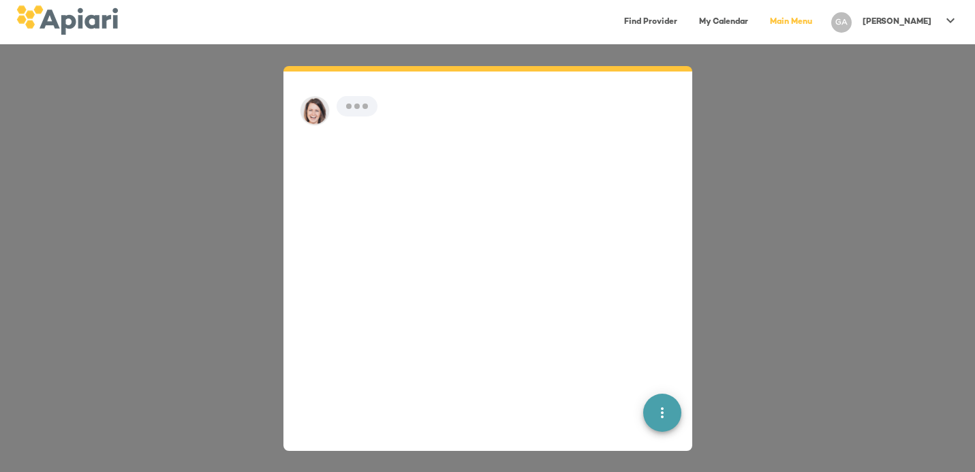
scroll to position [19, 0]
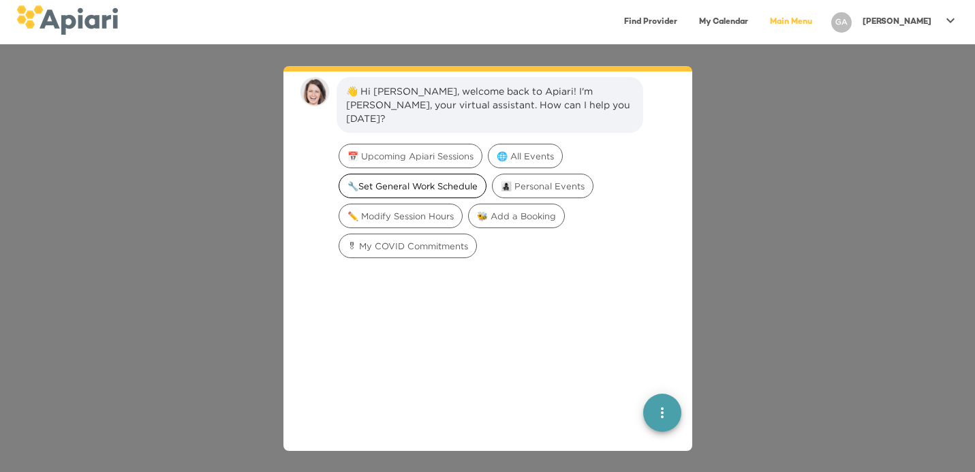
click at [419, 179] on div "🔧Set General Work Schedule" at bounding box center [413, 186] width 148 height 25
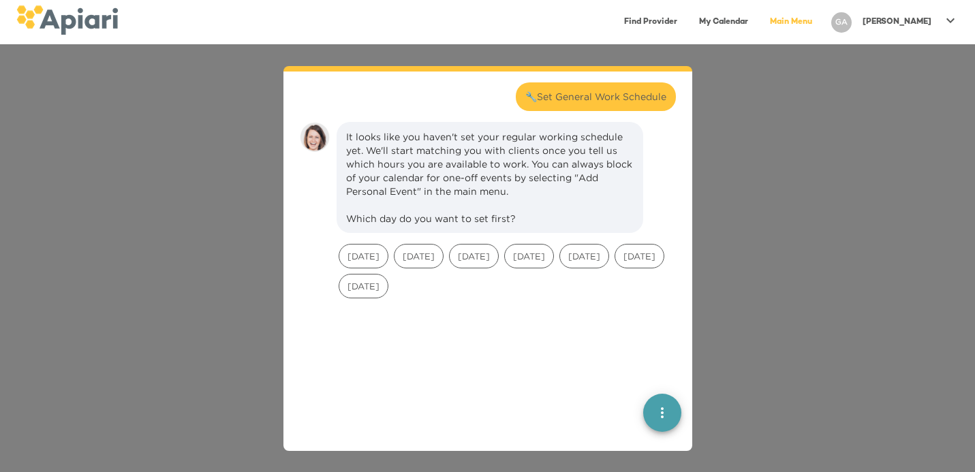
scroll to position [112, 0]
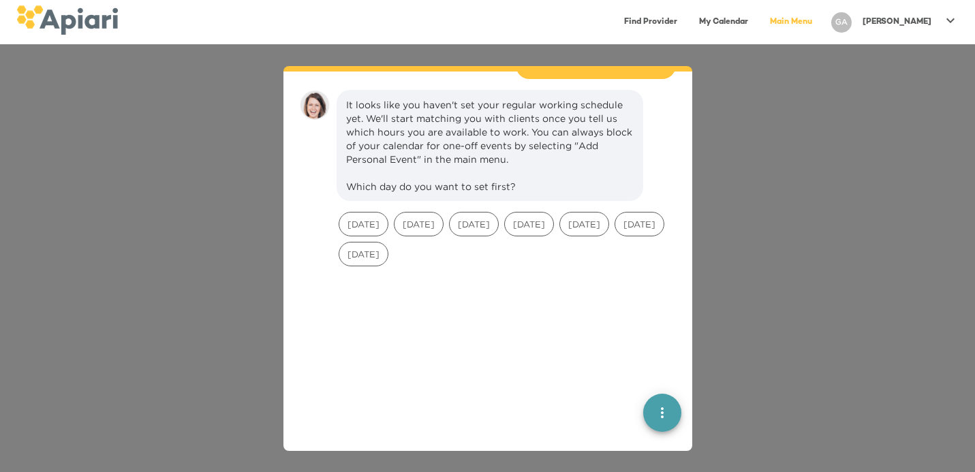
click at [732, 161] on div "👋 Hi Gwen, welcome back to Apiari! I'm Amy, your virtual assistant. How can I h…" at bounding box center [487, 258] width 975 height 428
click at [857, 26] on div "GA" at bounding box center [841, 22] width 31 height 31
click at [891, 34] on div at bounding box center [885, 28] width 29 height 16
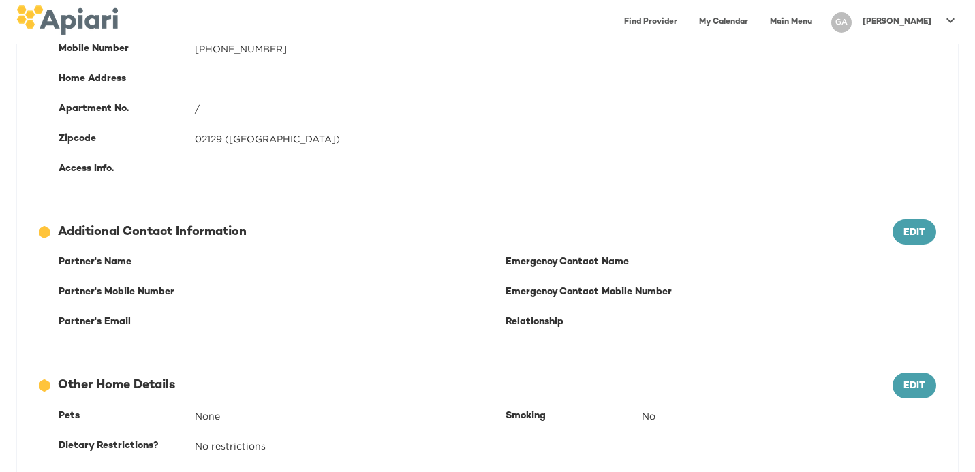
scroll to position [103, 0]
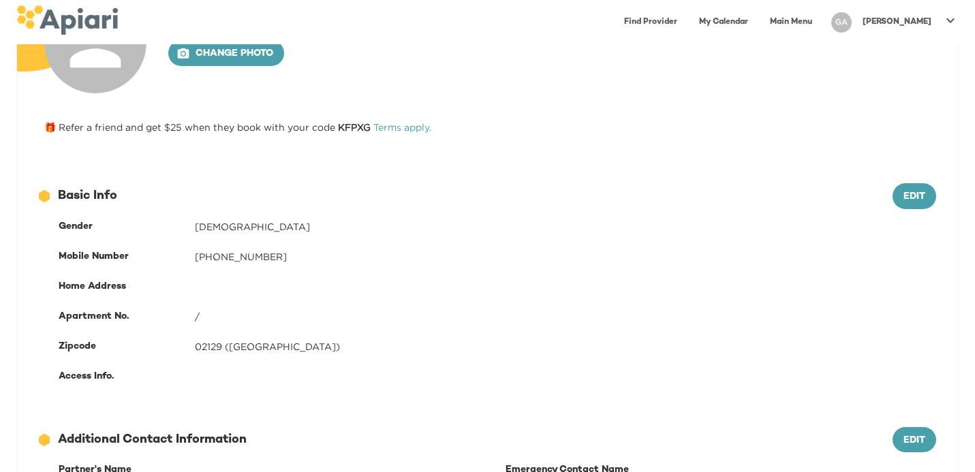
click at [956, 18] on icon at bounding box center [950, 20] width 16 height 16
click at [599, 339] on div at bounding box center [487, 236] width 975 height 472
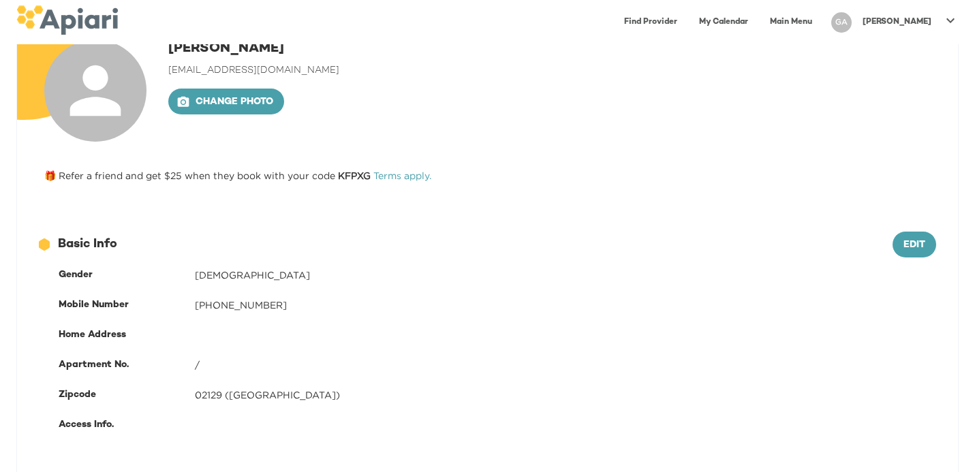
scroll to position [0, 0]
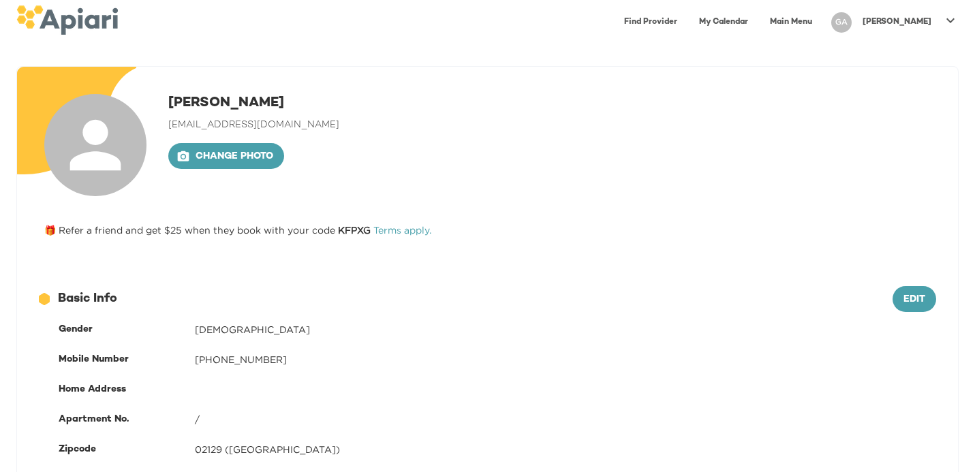
click at [260, 127] on span "[EMAIL_ADDRESS][DOMAIN_NAME]" at bounding box center [253, 125] width 171 height 10
click at [138, 99] on div at bounding box center [95, 145] width 102 height 102
click at [852, 24] on div "GA" at bounding box center [841, 22] width 20 height 20
click at [891, 48] on div at bounding box center [885, 53] width 29 height 16
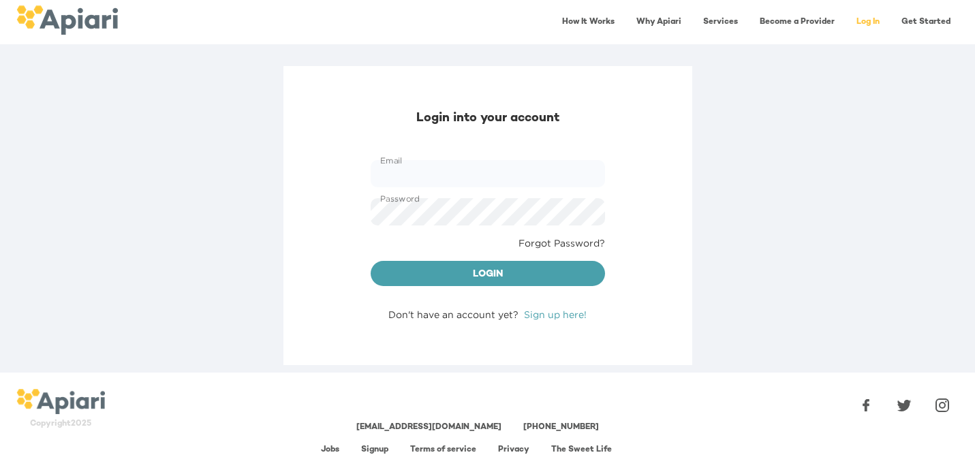
type input "**********"
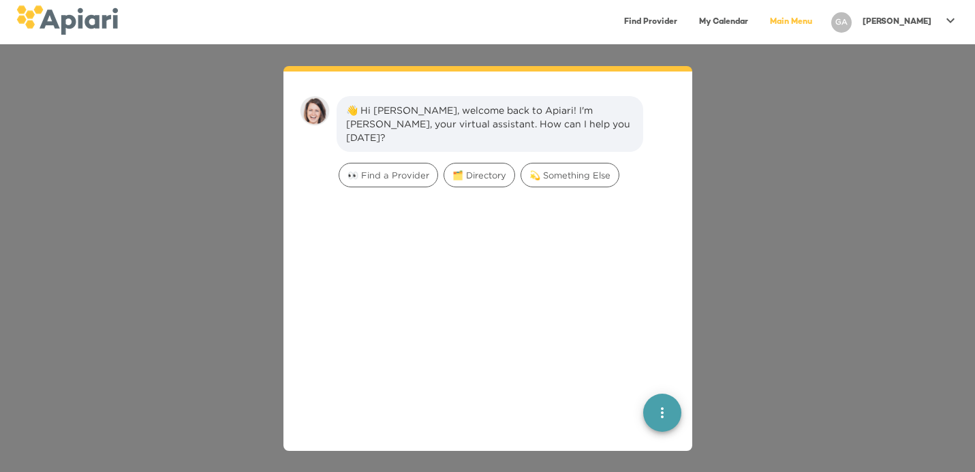
scroll to position [19, 0]
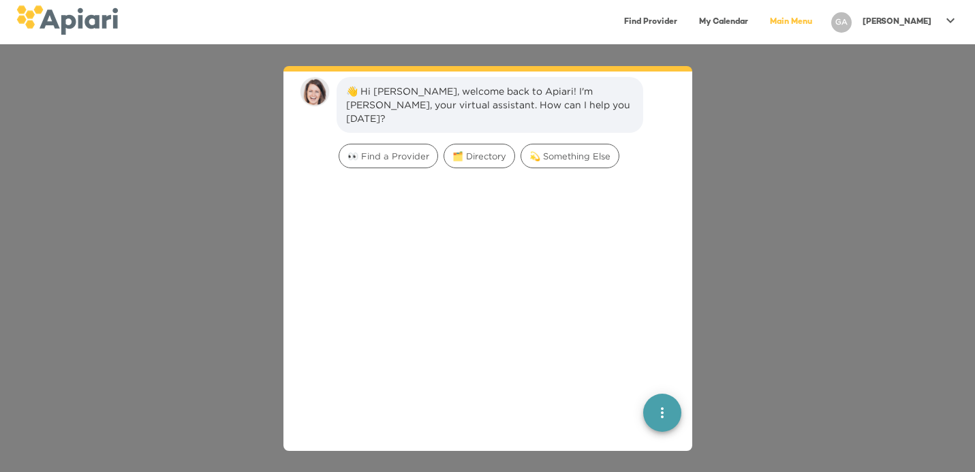
click at [780, 114] on div "👋 Hi Gwen, welcome back to Apiari! I'm Amy, your virtual assistant. How can I h…" at bounding box center [487, 258] width 975 height 428
click at [927, 30] on div "[PERSON_NAME]" at bounding box center [897, 22] width 80 height 22
click at [833, 18] on div at bounding box center [487, 236] width 975 height 472
click at [934, 31] on div "[PERSON_NAME]" at bounding box center [897, 22] width 80 height 22
click at [917, 30] on p "My Profile" at bounding box center [925, 28] width 53 height 16
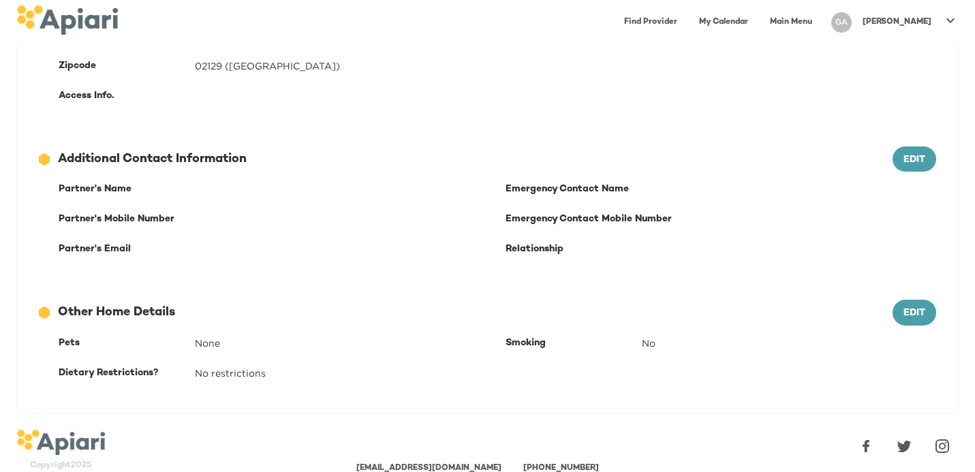
scroll to position [424, 0]
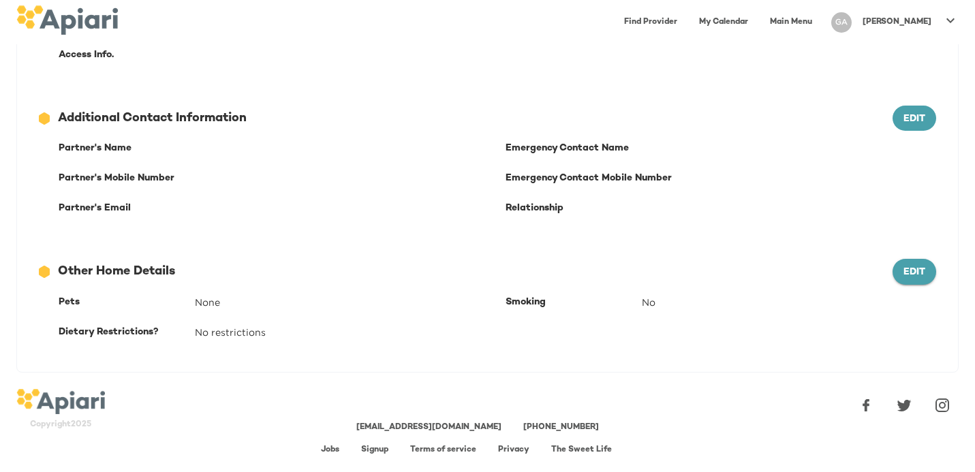
click at [899, 281] on button "Edit" at bounding box center [914, 272] width 44 height 26
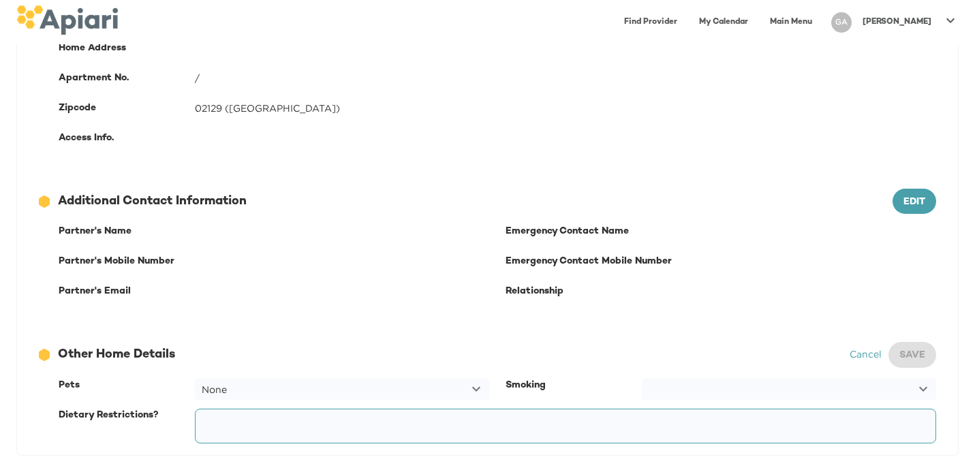
scroll to position [317, 0]
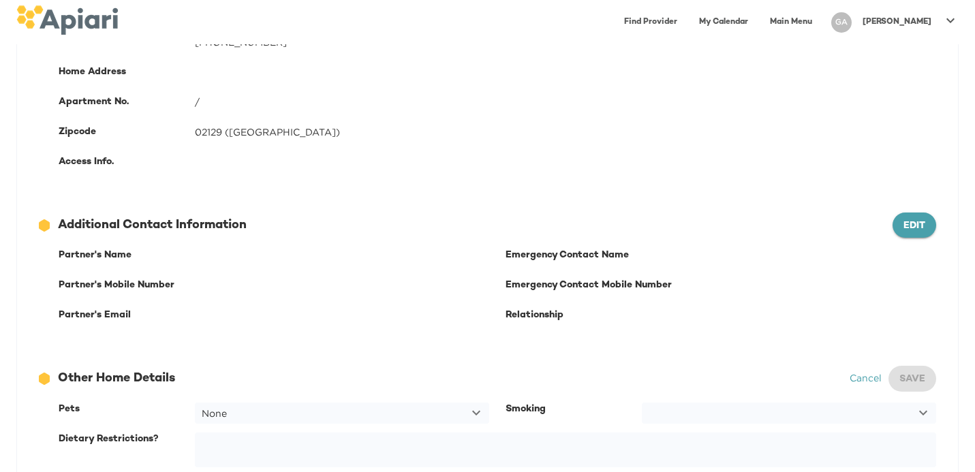
click at [911, 213] on button "Edit" at bounding box center [914, 226] width 44 height 26
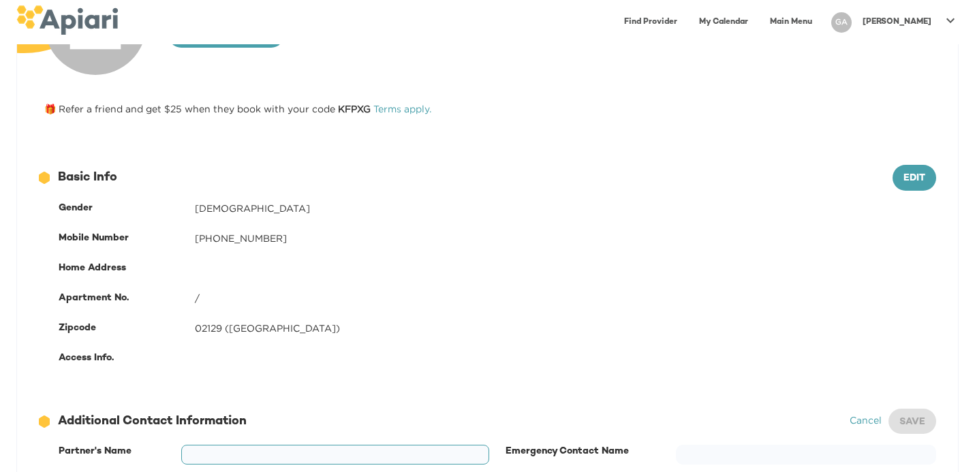
scroll to position [119, 0]
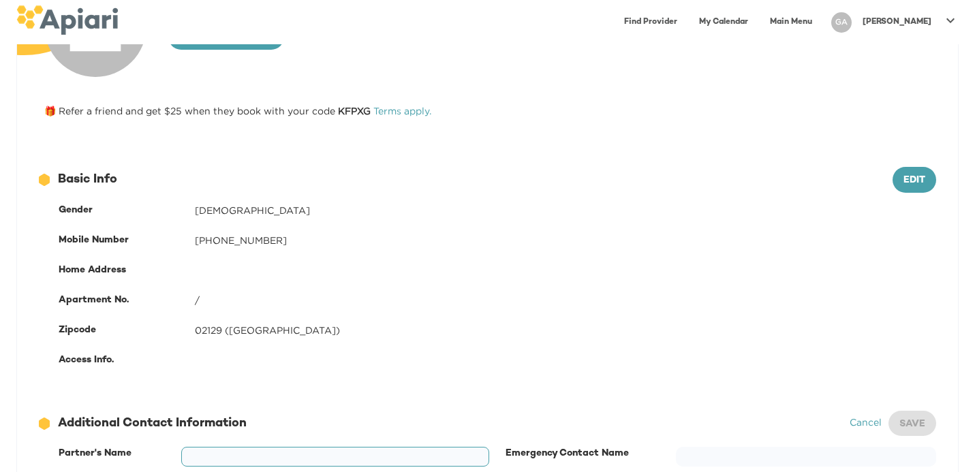
click at [931, 167] on div "Edit" at bounding box center [914, 180] width 44 height 26
click at [901, 189] on button "Edit" at bounding box center [914, 180] width 44 height 26
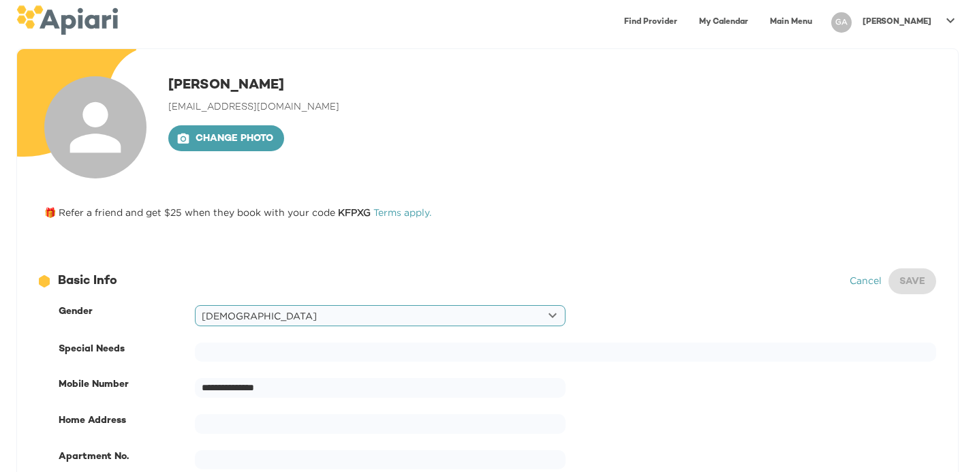
scroll to position [0, 0]
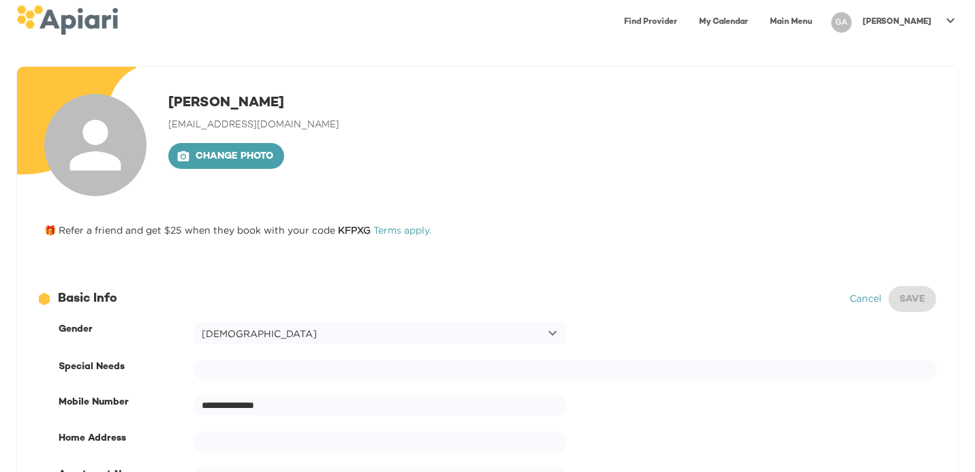
click at [820, 21] on link "Main Menu" at bounding box center [791, 22] width 59 height 28
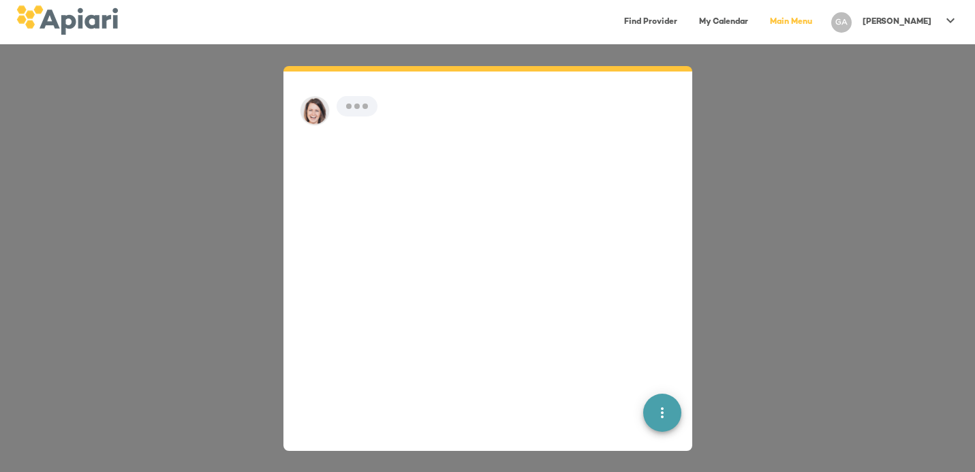
scroll to position [19, 0]
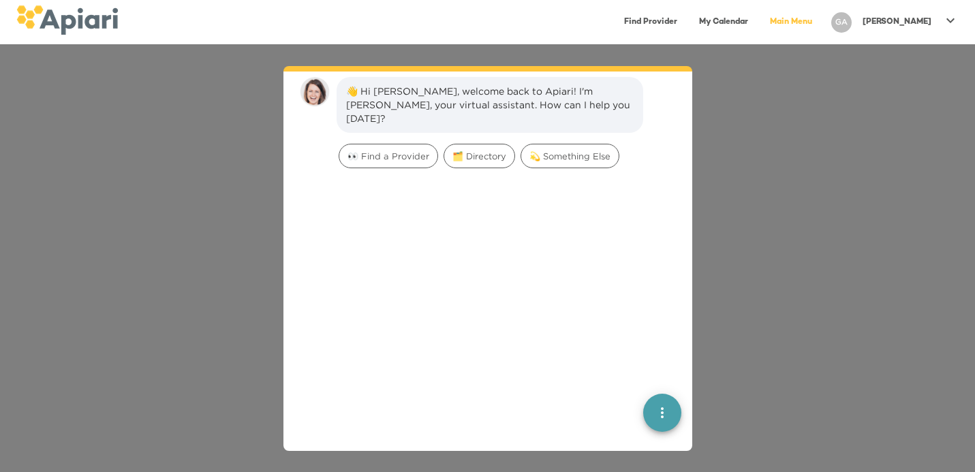
click at [920, 11] on div "[PERSON_NAME]" at bounding box center [897, 22] width 80 height 22
click at [914, 18] on link "My Profile" at bounding box center [912, 28] width 104 height 25
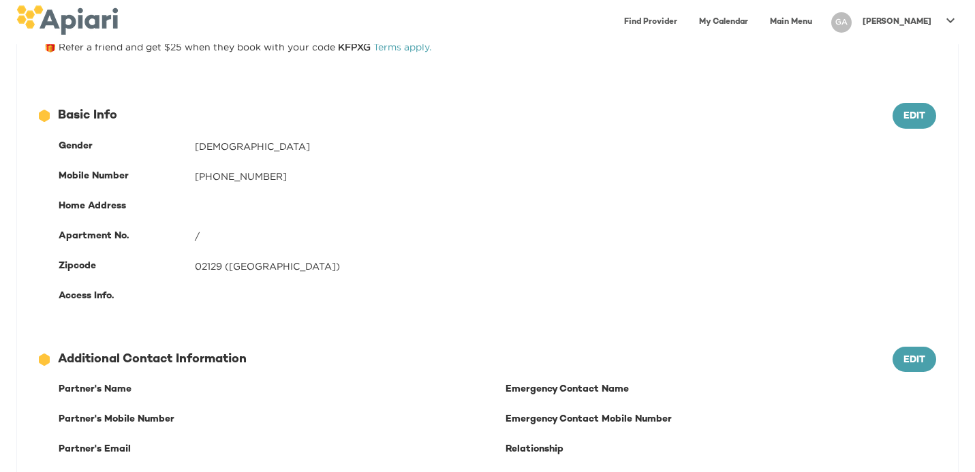
scroll to position [424, 0]
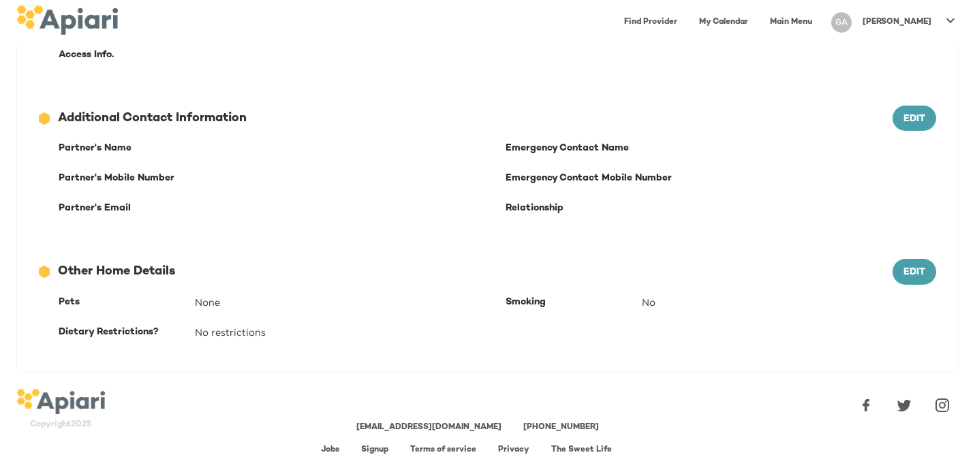
click at [329, 452] on link "Jobs" at bounding box center [330, 450] width 18 height 9
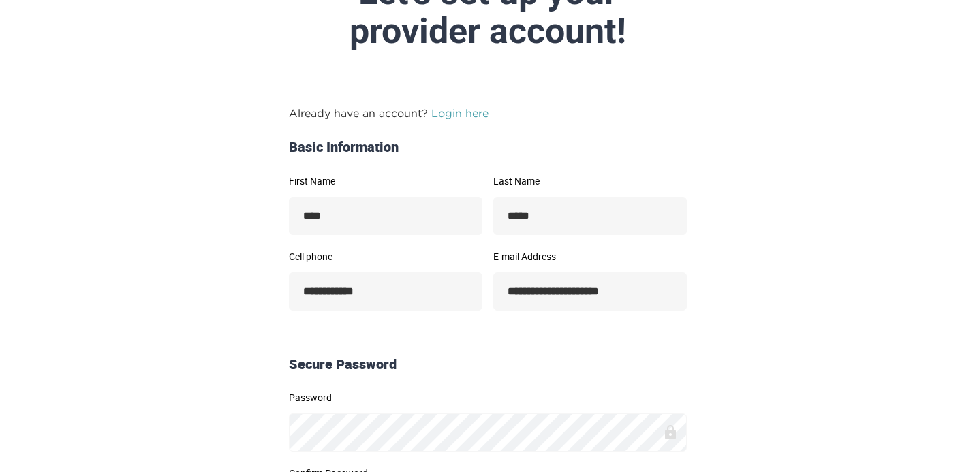
scroll to position [119, 0]
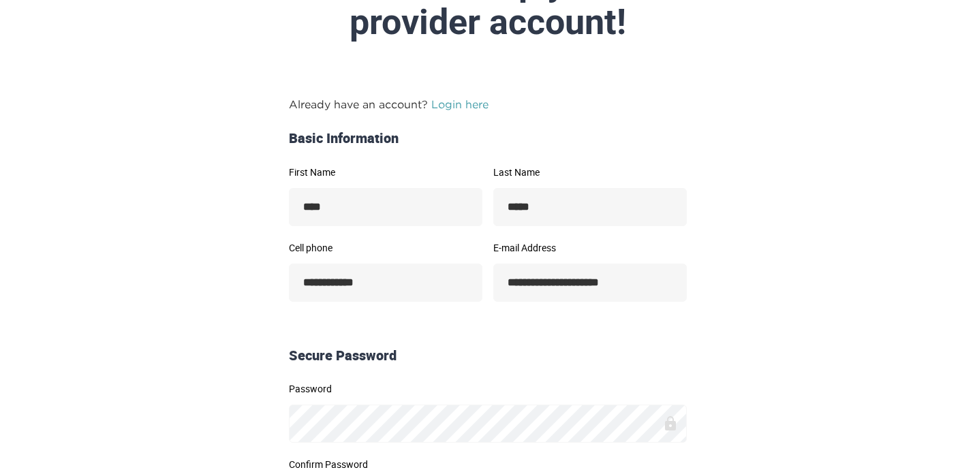
click at [463, 104] on link "Login here" at bounding box center [459, 104] width 57 height 12
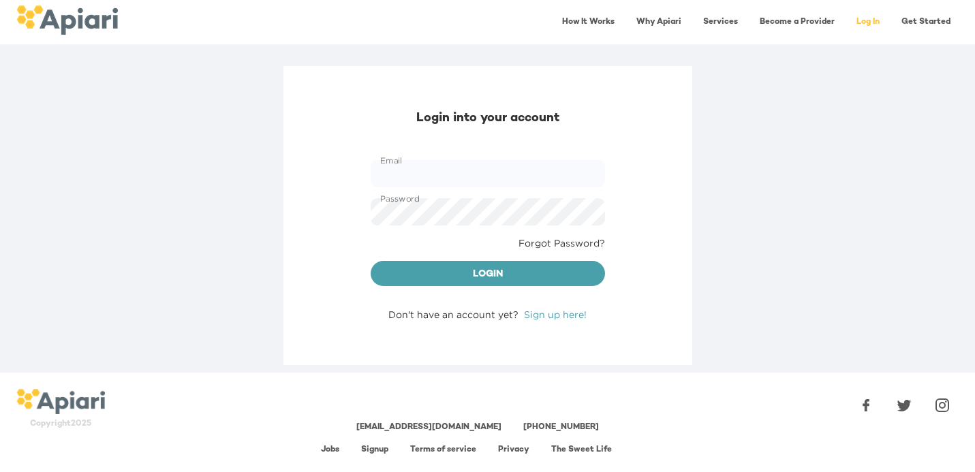
type input "**********"
click at [417, 288] on div "Login" at bounding box center [487, 273] width 245 height 37
click at [413, 270] on span "Login" at bounding box center [487, 274] width 213 height 17
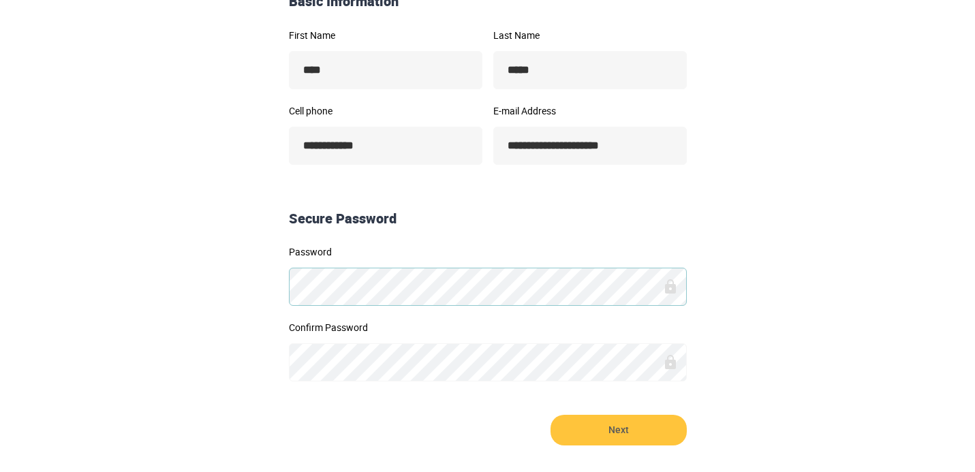
scroll to position [244, 0]
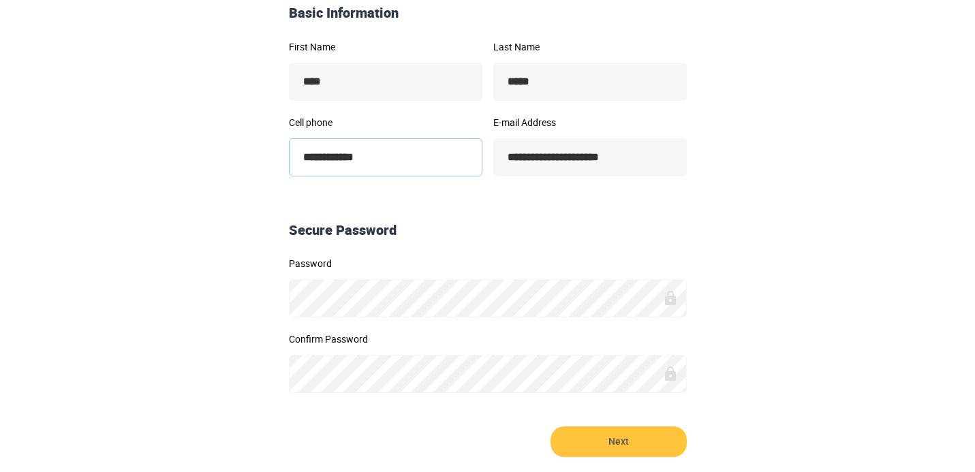
click at [458, 144] on input "**********" at bounding box center [385, 157] width 193 height 38
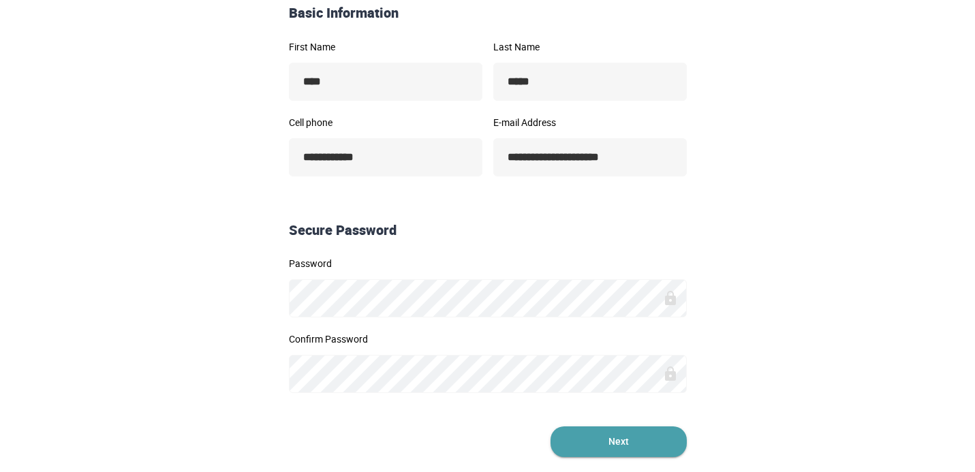
click at [599, 437] on span "Next" at bounding box center [618, 441] width 136 height 31
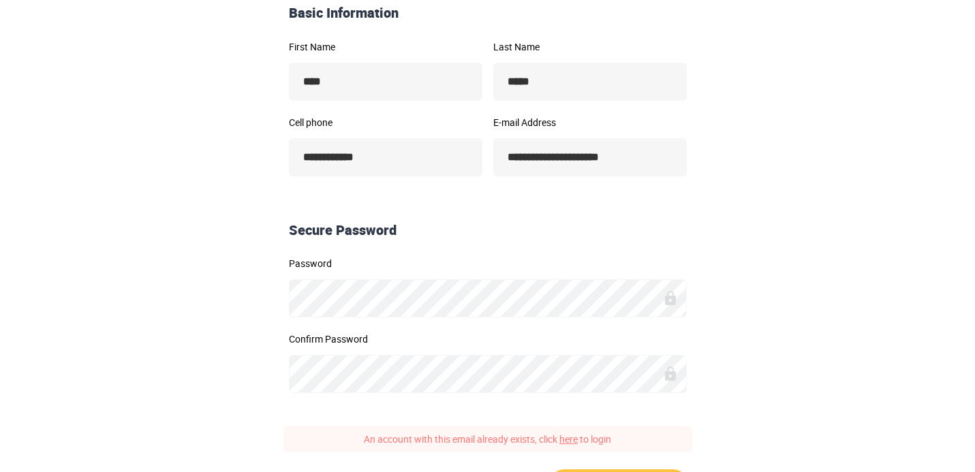
click at [566, 437] on link "here" at bounding box center [568, 439] width 18 height 13
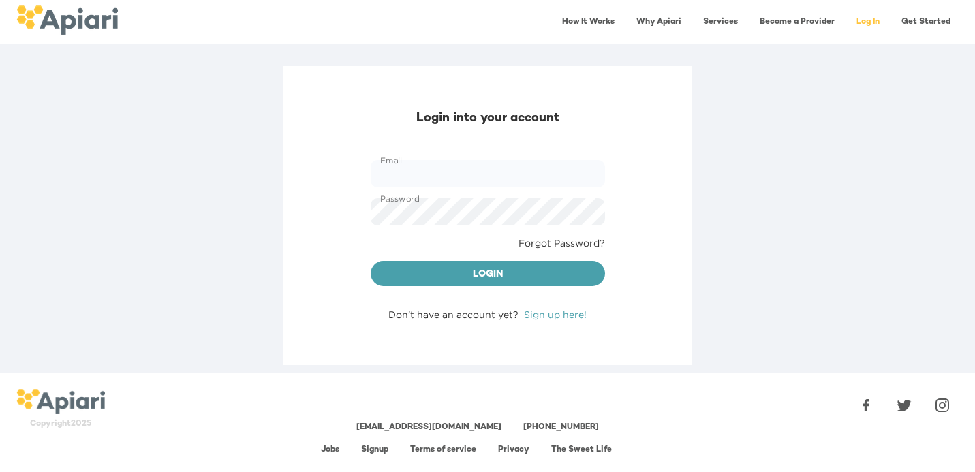
type input "**********"
click at [525, 279] on span "Login" at bounding box center [487, 274] width 213 height 17
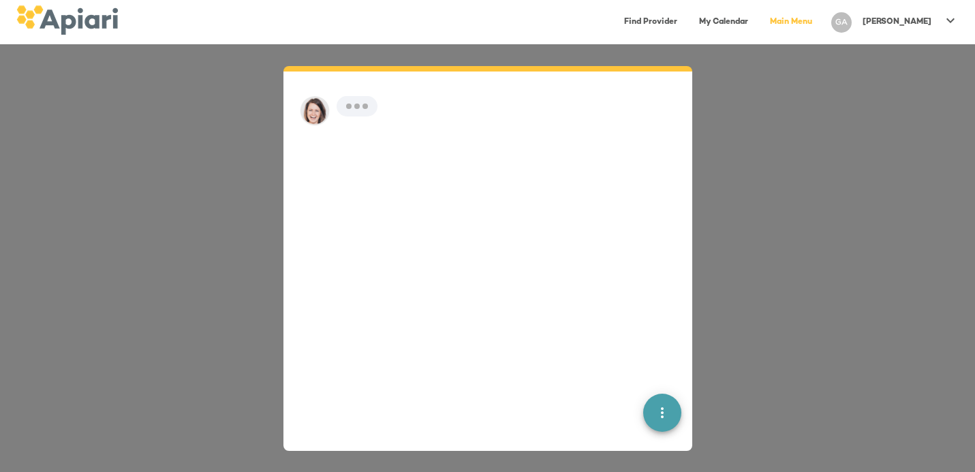
scroll to position [19, 0]
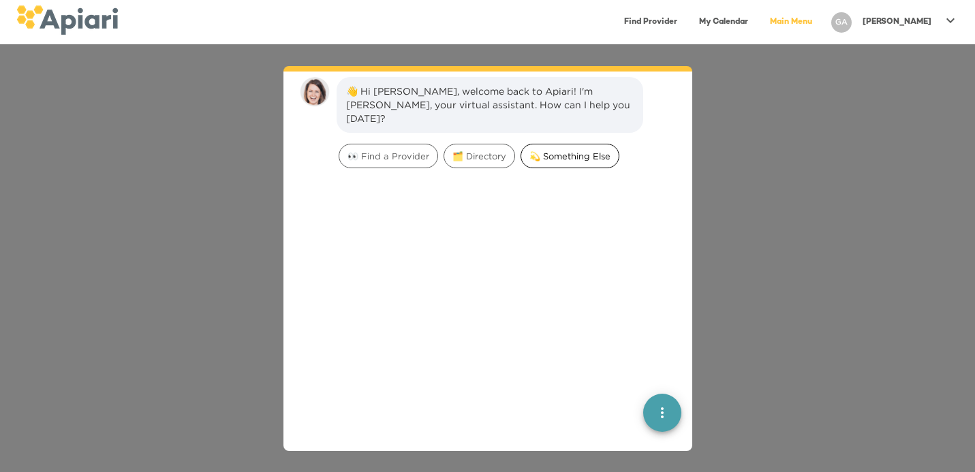
click at [559, 150] on span "💫 Something Else" at bounding box center [569, 156] width 97 height 13
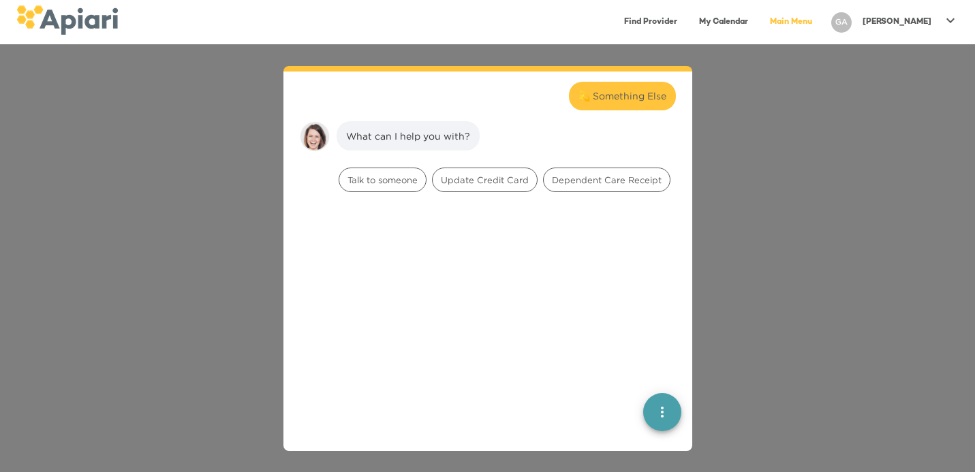
scroll to position [112, 0]
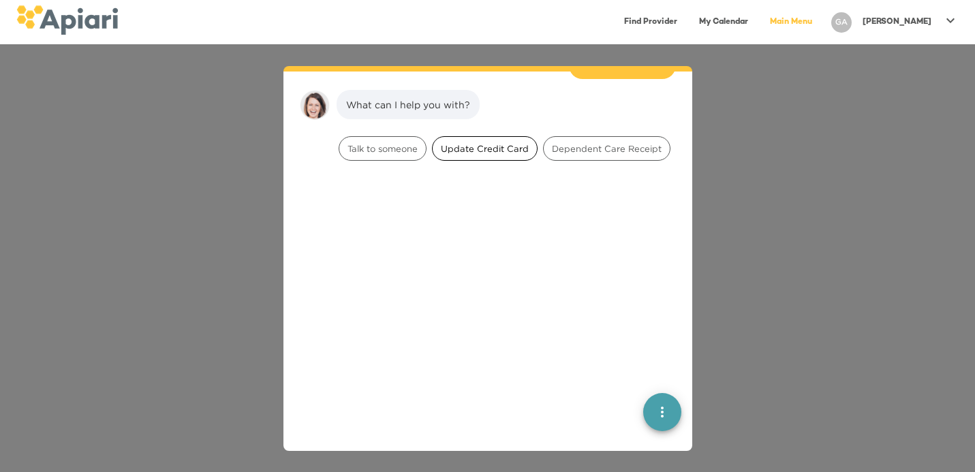
click at [501, 142] on span "Update Credit Card" at bounding box center [485, 148] width 104 height 13
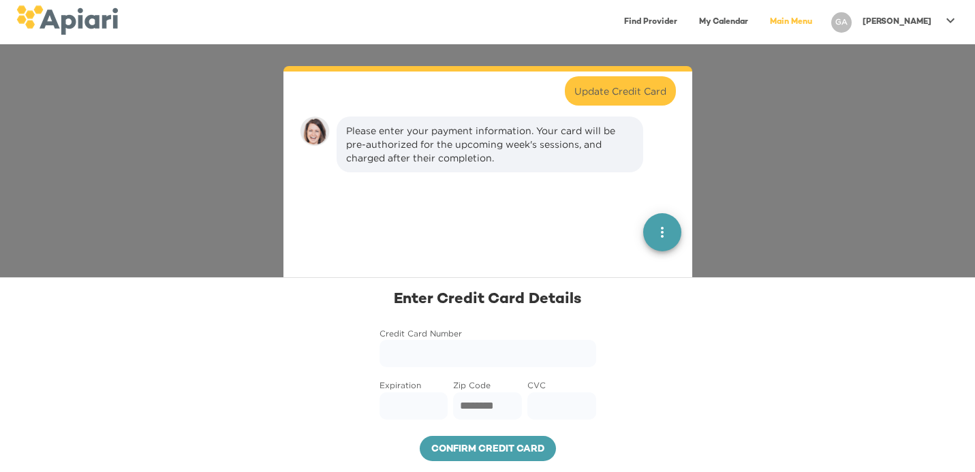
scroll to position [198, 0]
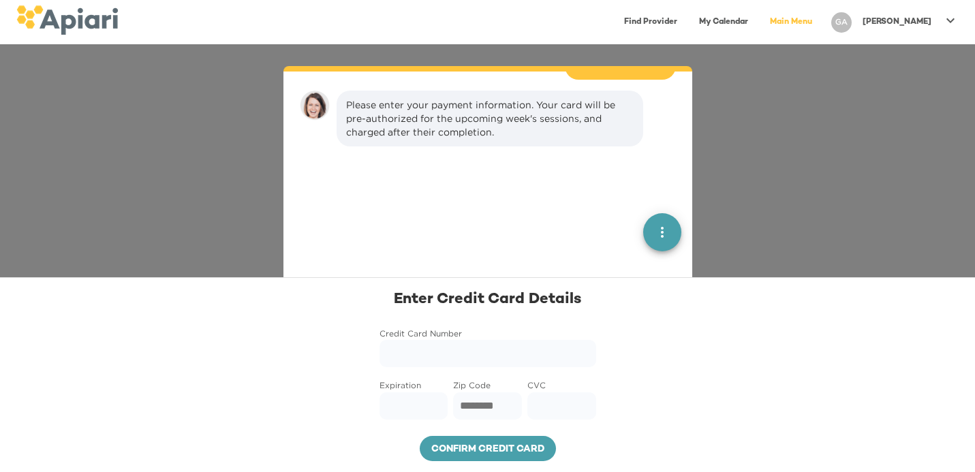
click at [663, 232] on icon "quick menu" at bounding box center [662, 233] width 3 height 11
click at [650, 153] on button "Back to main menu" at bounding box center [662, 145] width 27 height 27
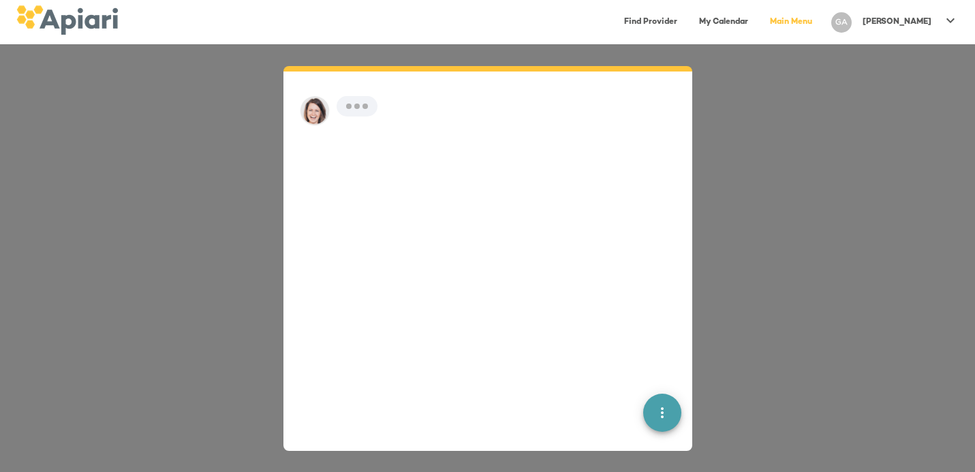
scroll to position [19, 0]
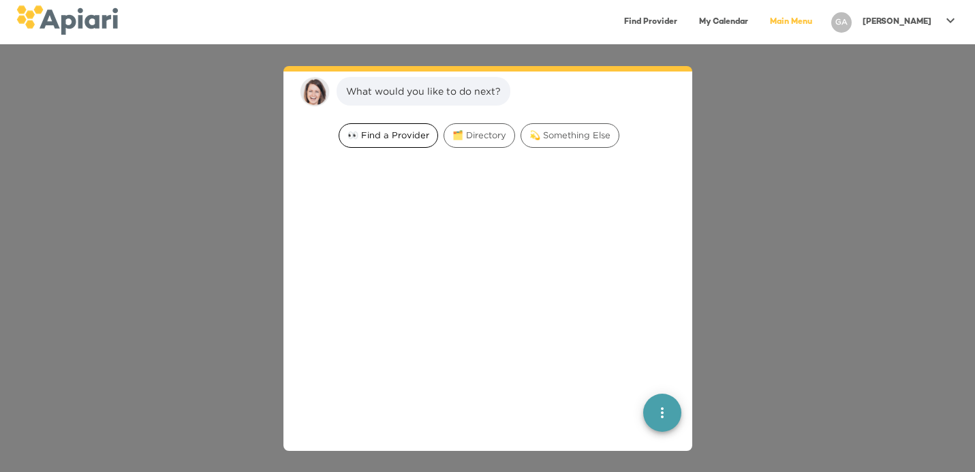
click at [399, 134] on span "👀 Find a Provider" at bounding box center [388, 135] width 98 height 13
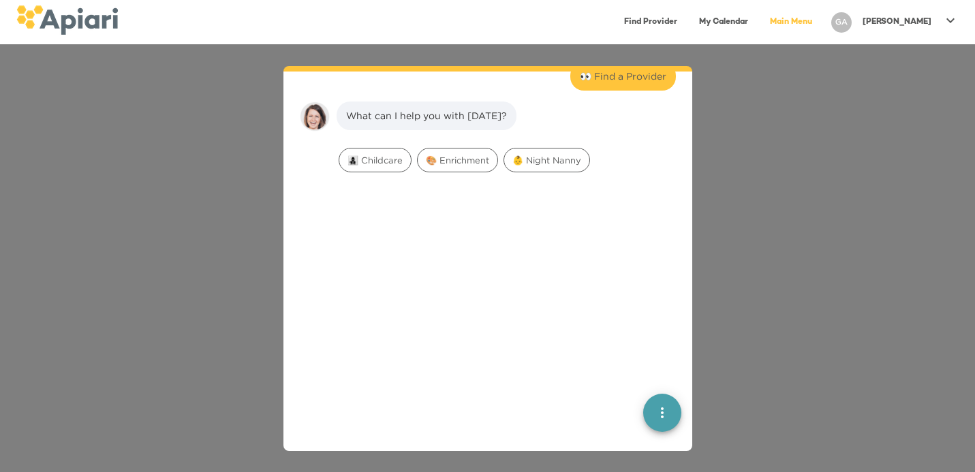
scroll to position [105, 0]
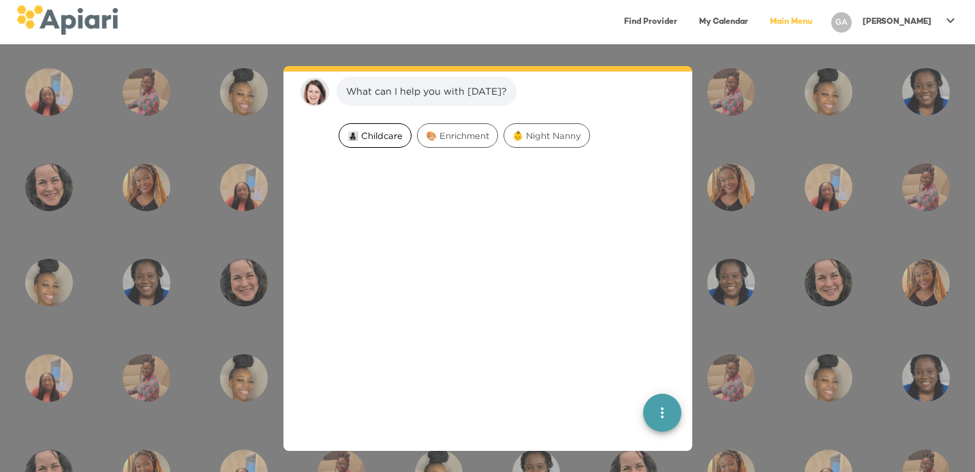
click at [392, 142] on div "👩‍👧‍👦 Childcare" at bounding box center [375, 135] width 73 height 25
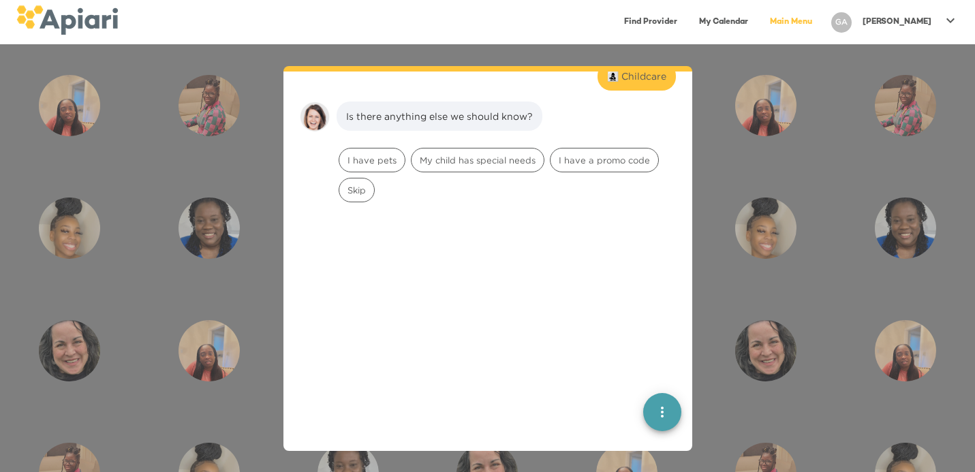
scroll to position [191, 0]
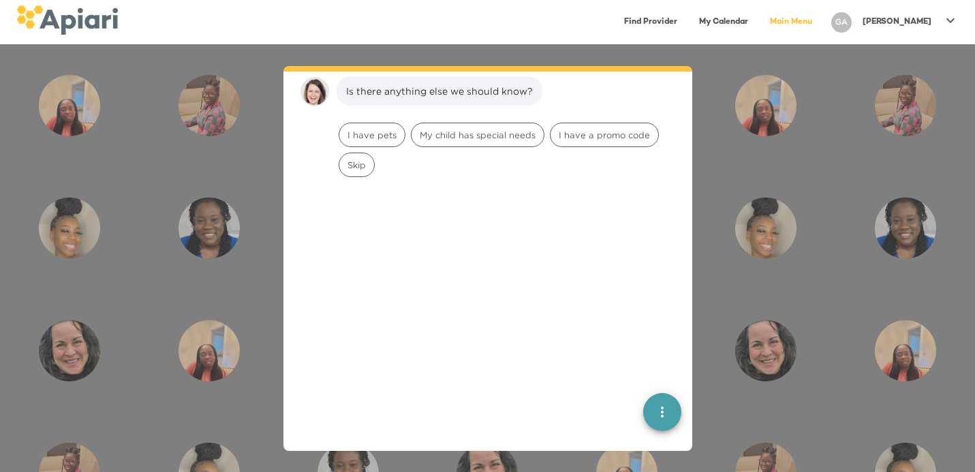
click at [914, 19] on p "[PERSON_NAME]" at bounding box center [896, 22] width 69 height 12
click at [916, 35] on p "My Profile" at bounding box center [925, 28] width 53 height 16
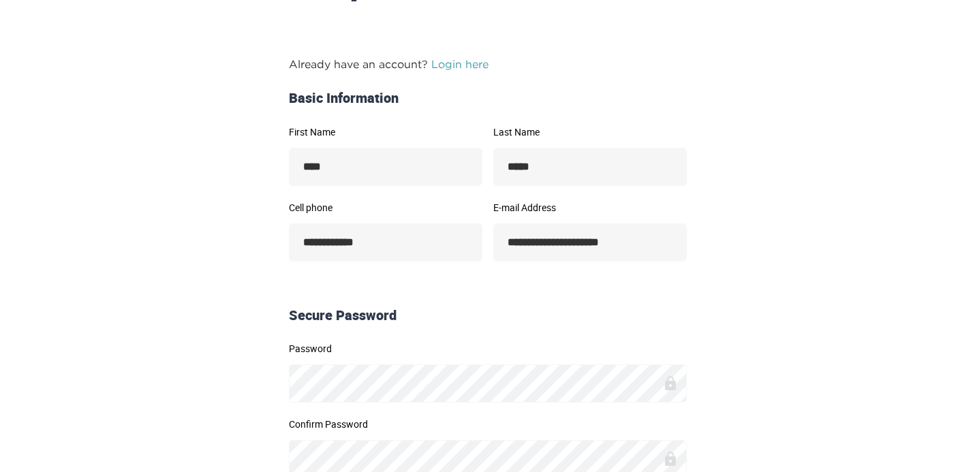
scroll to position [164, 0]
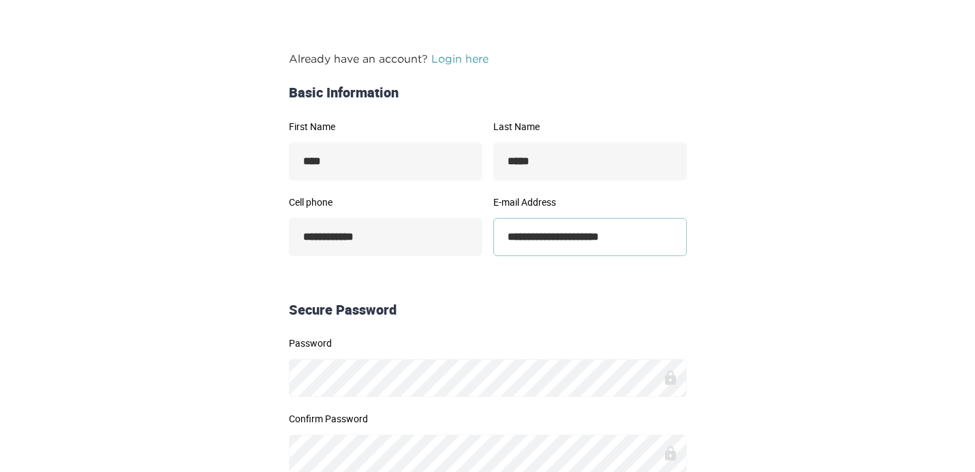
click at [599, 244] on input "**********" at bounding box center [589, 237] width 193 height 38
drag, startPoint x: 669, startPoint y: 245, endPoint x: 511, endPoint y: 240, distance: 158.1
click at [516, 243] on input "**********" at bounding box center [589, 237] width 193 height 38
click at [589, 241] on input "**********" at bounding box center [589, 237] width 193 height 38
drag, startPoint x: 582, startPoint y: 241, endPoint x: 664, endPoint y: 241, distance: 81.1
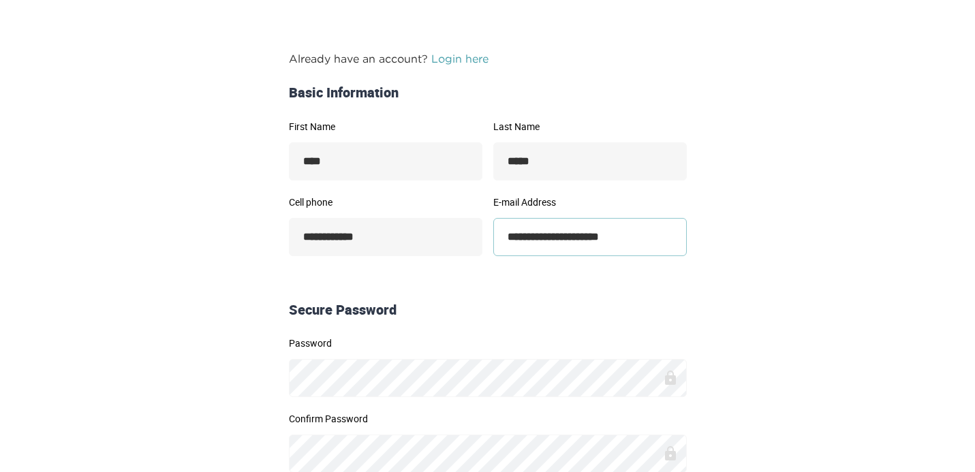
click at [664, 241] on input "**********" at bounding box center [589, 237] width 193 height 38
click at [542, 237] on input "**********" at bounding box center [589, 237] width 193 height 38
click at [597, 237] on input "**********" at bounding box center [589, 237] width 193 height 38
type input "**********"
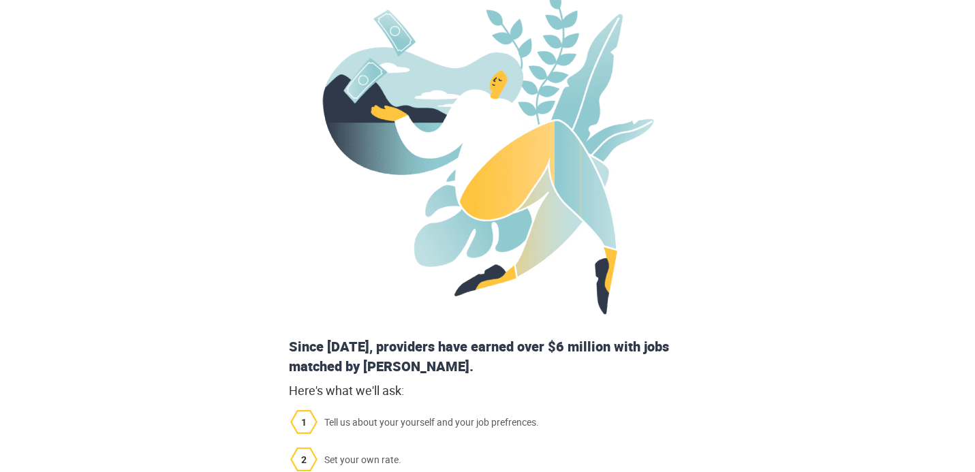
scroll to position [0, 0]
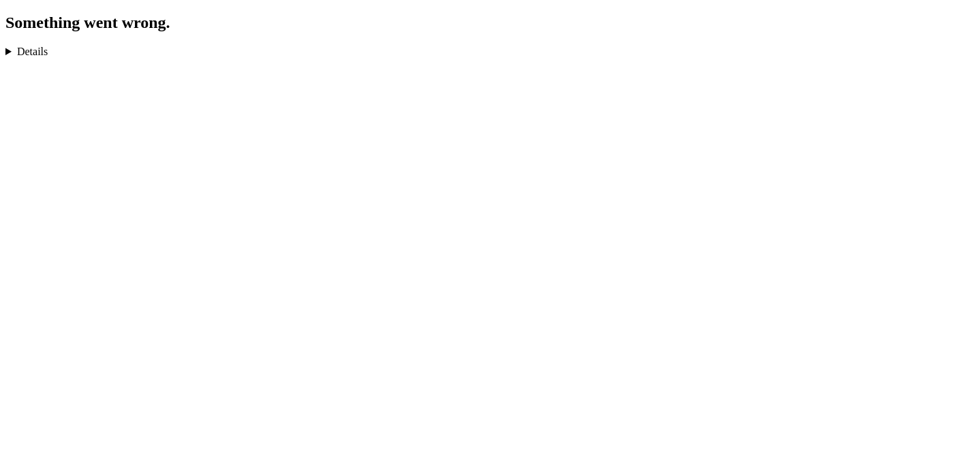
click at [37, 51] on details "TypeError: Cannot read properties of undefined (reading 'heading') in n in cd i…" at bounding box center [487, 52] width 964 height 12
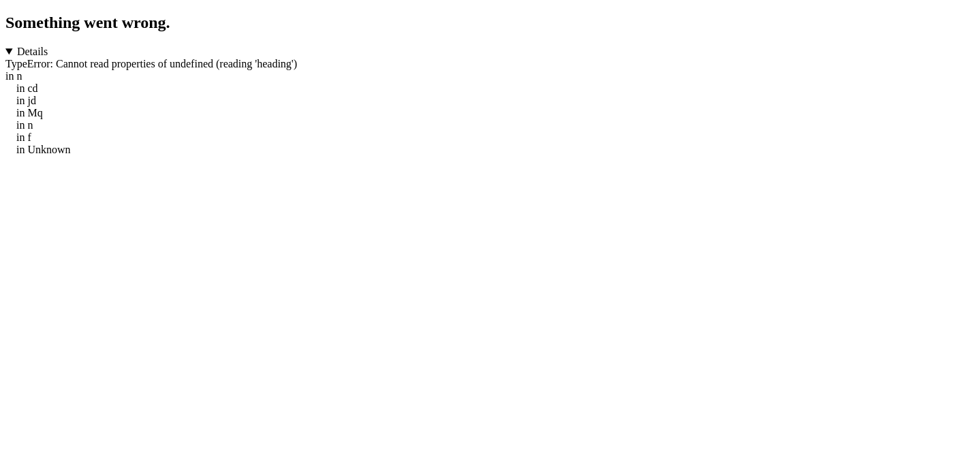
click at [14, 52] on details "TypeError: Cannot read properties of undefined (reading 'heading') in n in cd i…" at bounding box center [487, 101] width 964 height 110
